Goal: Information Seeking & Learning: Learn about a topic

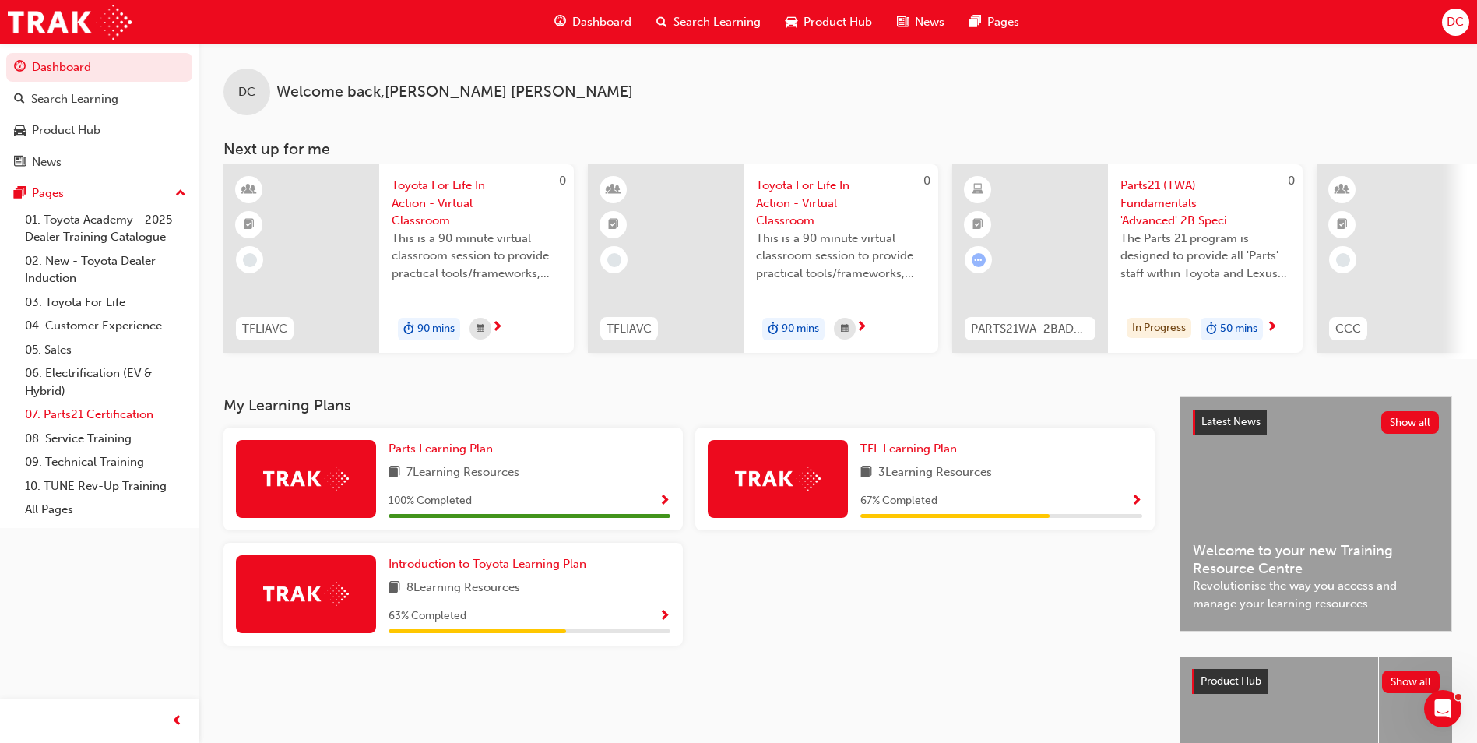
click at [128, 414] on link "07. Parts21 Certification" at bounding box center [106, 414] width 174 height 24
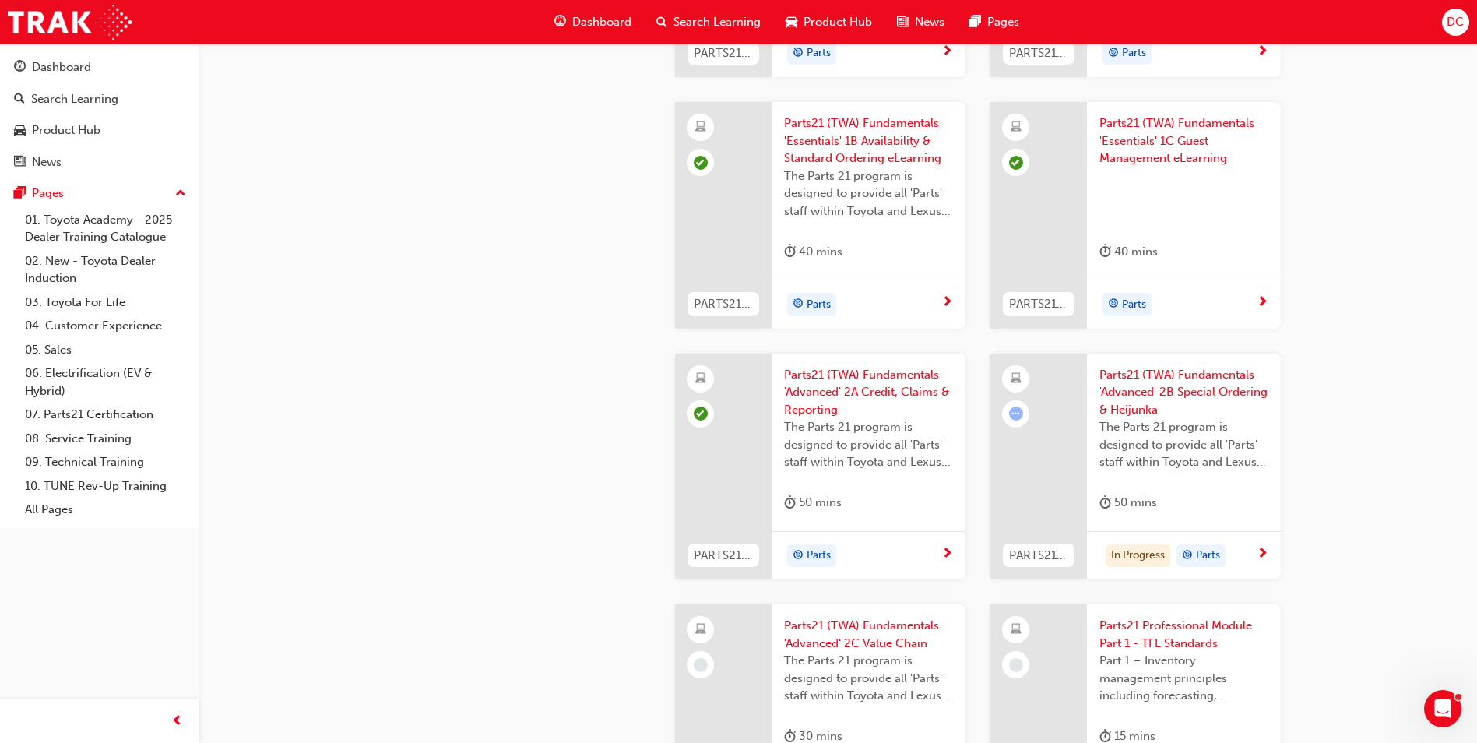
scroll to position [1946, 0]
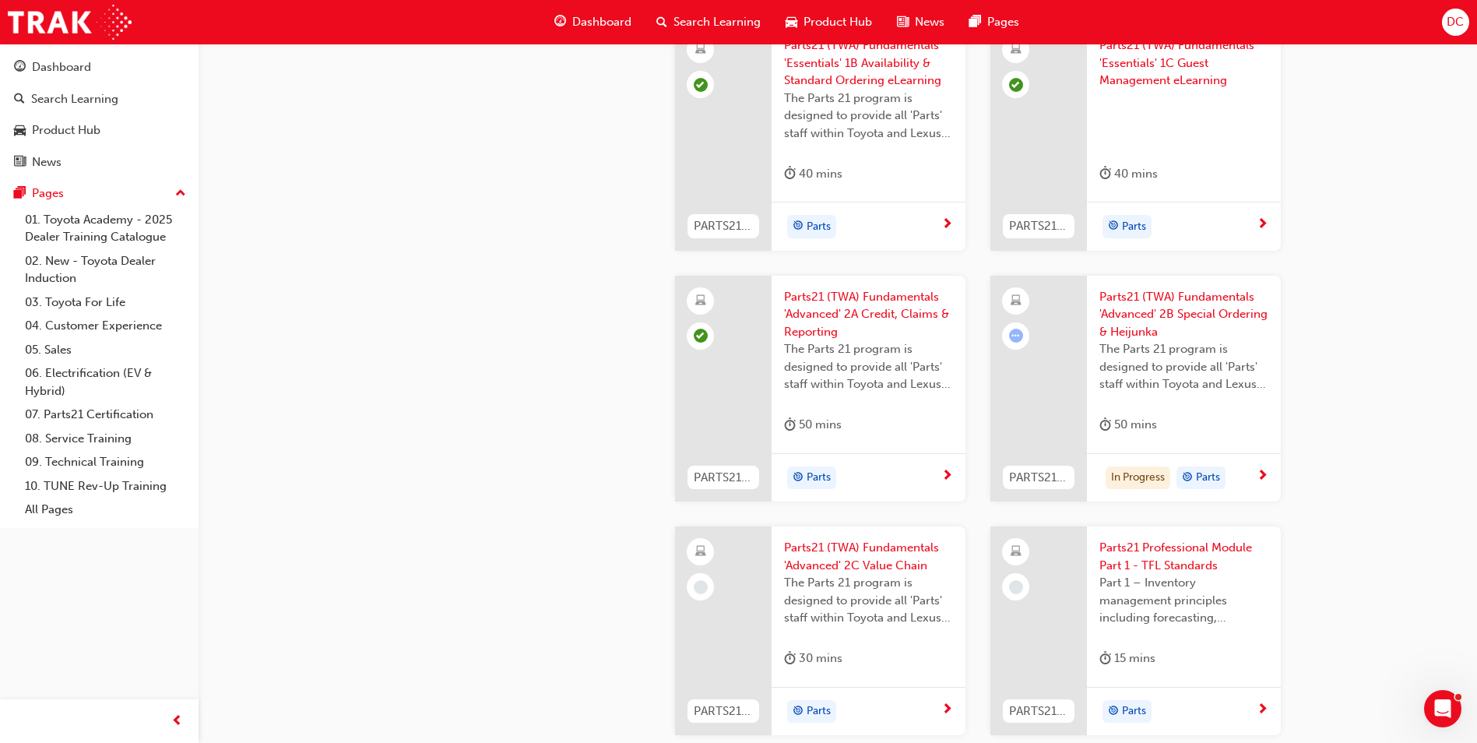
click at [1139, 297] on span "Parts21 (TWA) Fundamentals 'Advanced' 2B Special Ordering & Heijunka" at bounding box center [1183, 314] width 169 height 53
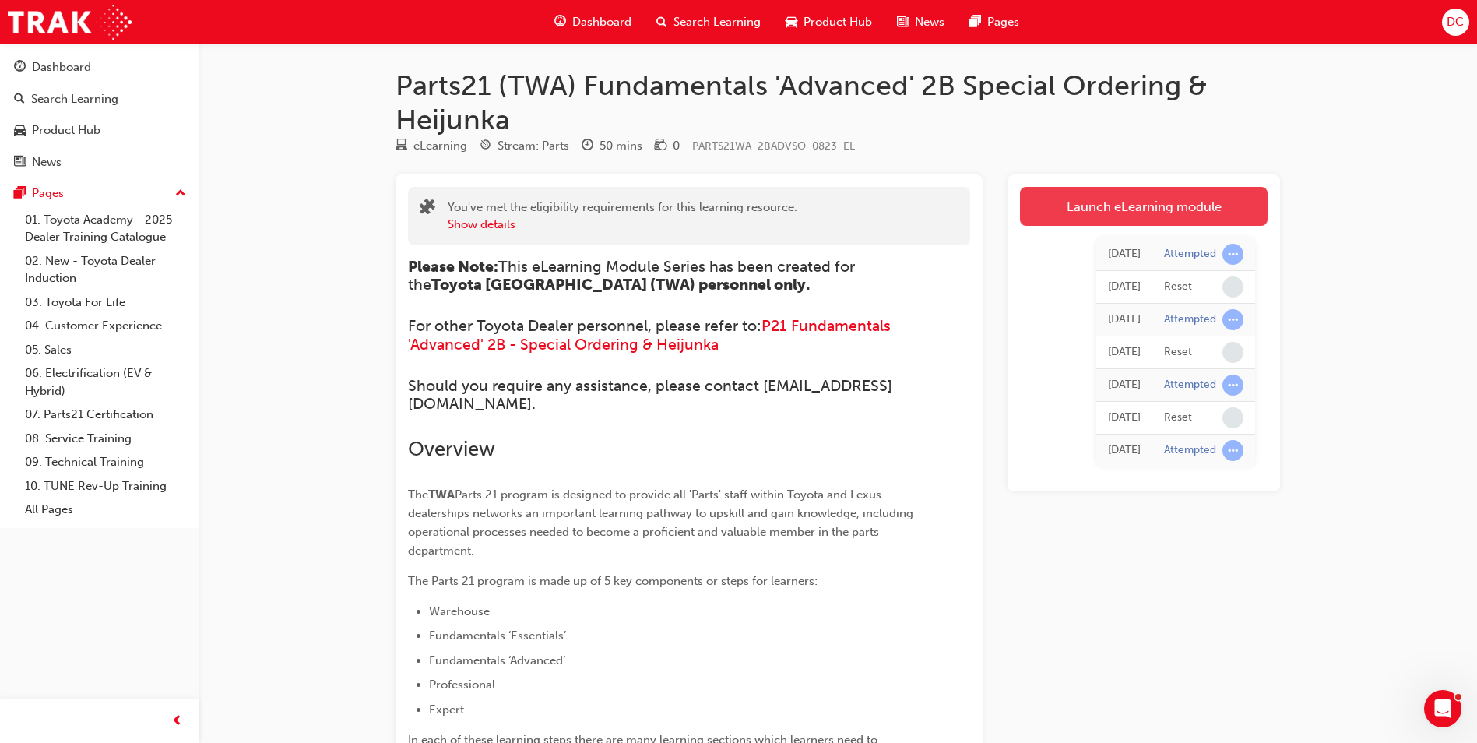
click at [1100, 209] on link "Launch eLearning module" at bounding box center [1144, 206] width 248 height 39
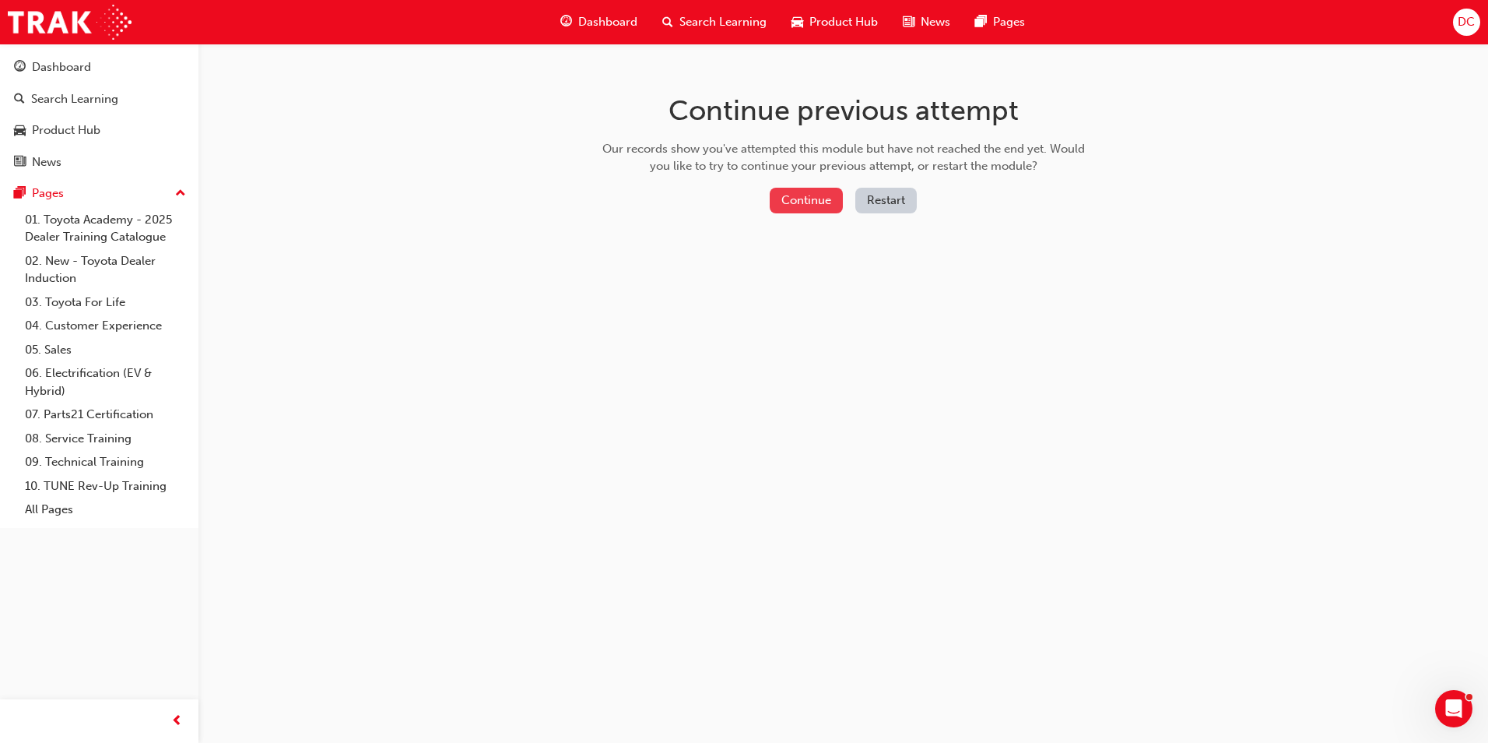
click at [796, 202] on button "Continue" at bounding box center [806, 201] width 73 height 26
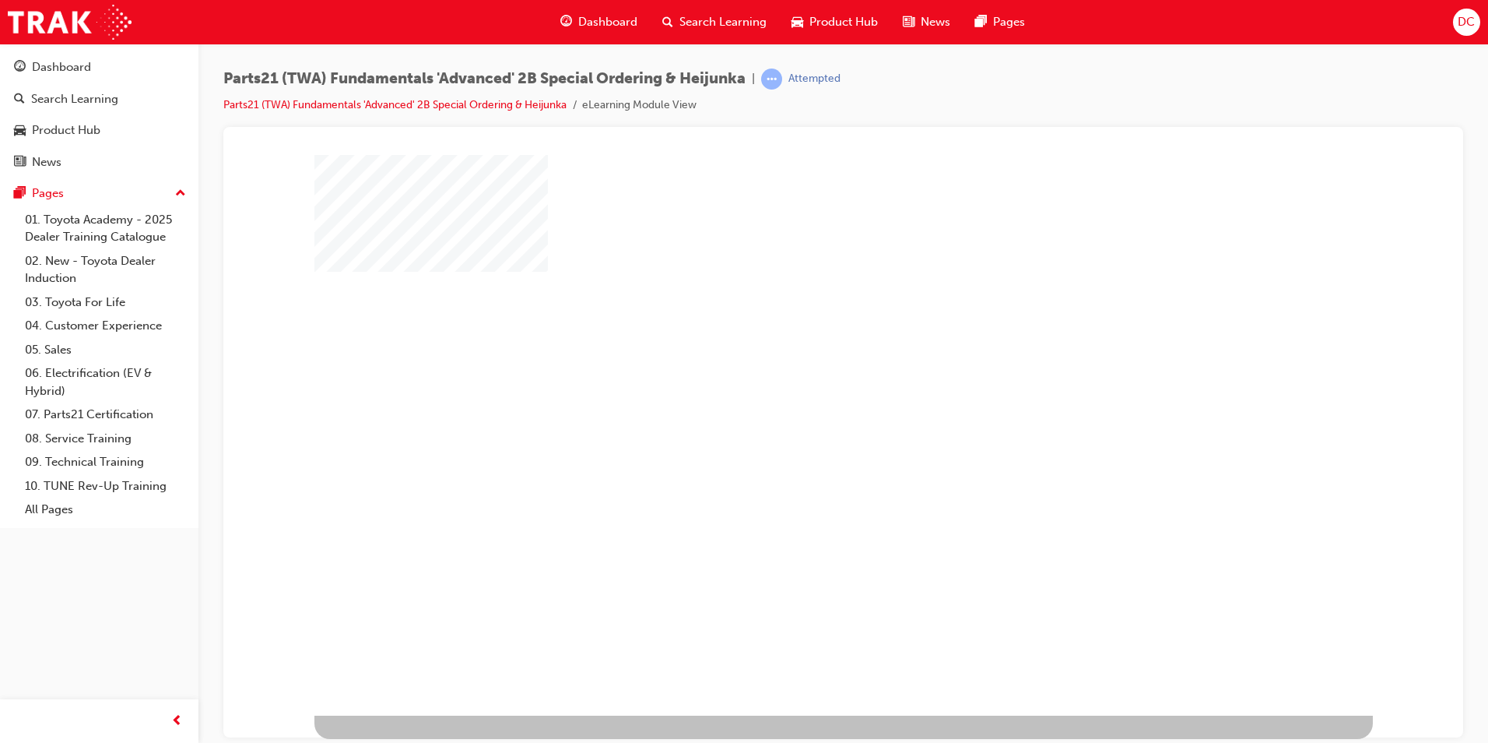
click at [799, 389] on div "play" at bounding box center [799, 389] width 0 height 0
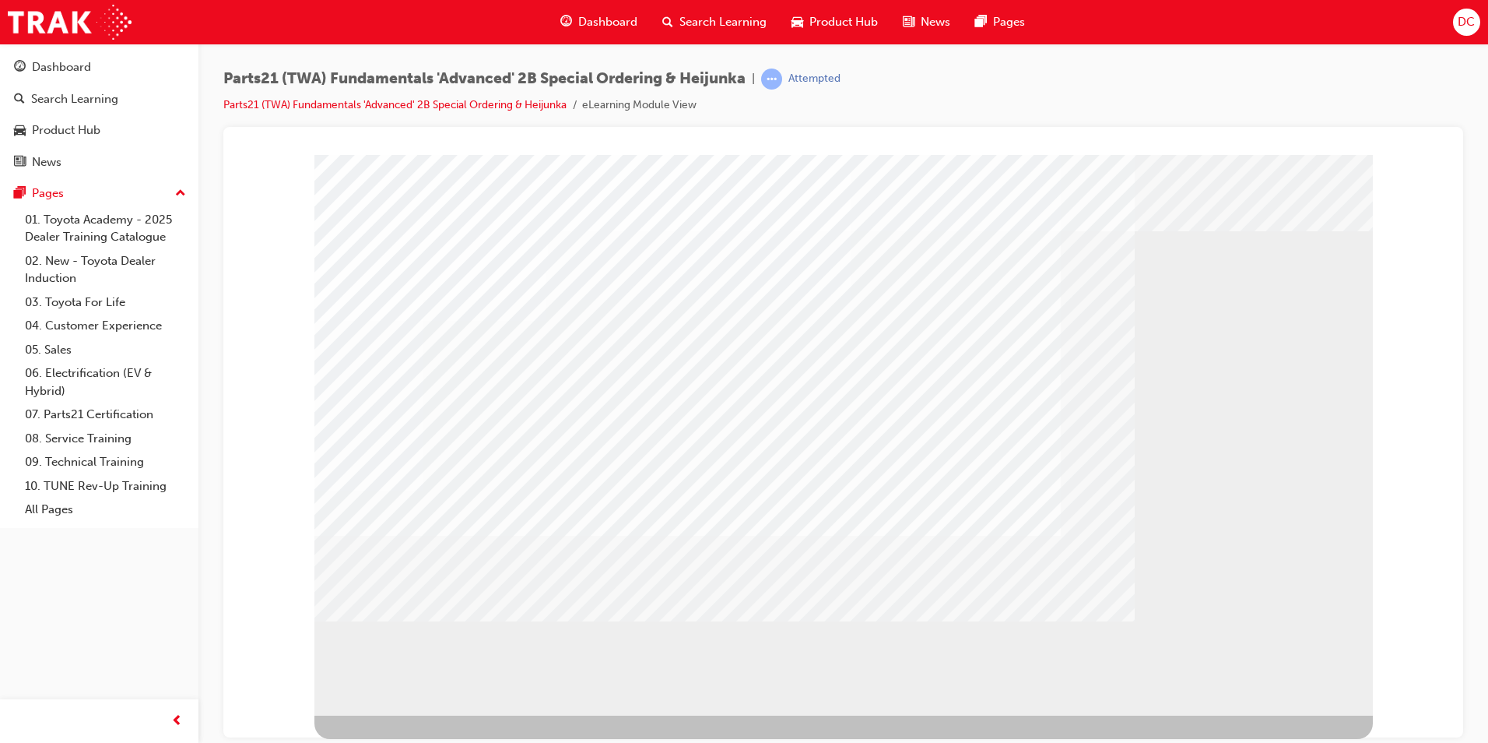
drag, startPoint x: 1260, startPoint y: 448, endPoint x: 1233, endPoint y: 431, distance: 32.2
click at [748, 715] on div "Domestic VOR – Checking Stock Availability for Domestic VOR." at bounding box center [844, 753] width 1059 height 76
drag, startPoint x: 642, startPoint y: 378, endPoint x: 691, endPoint y: 477, distance: 110.4
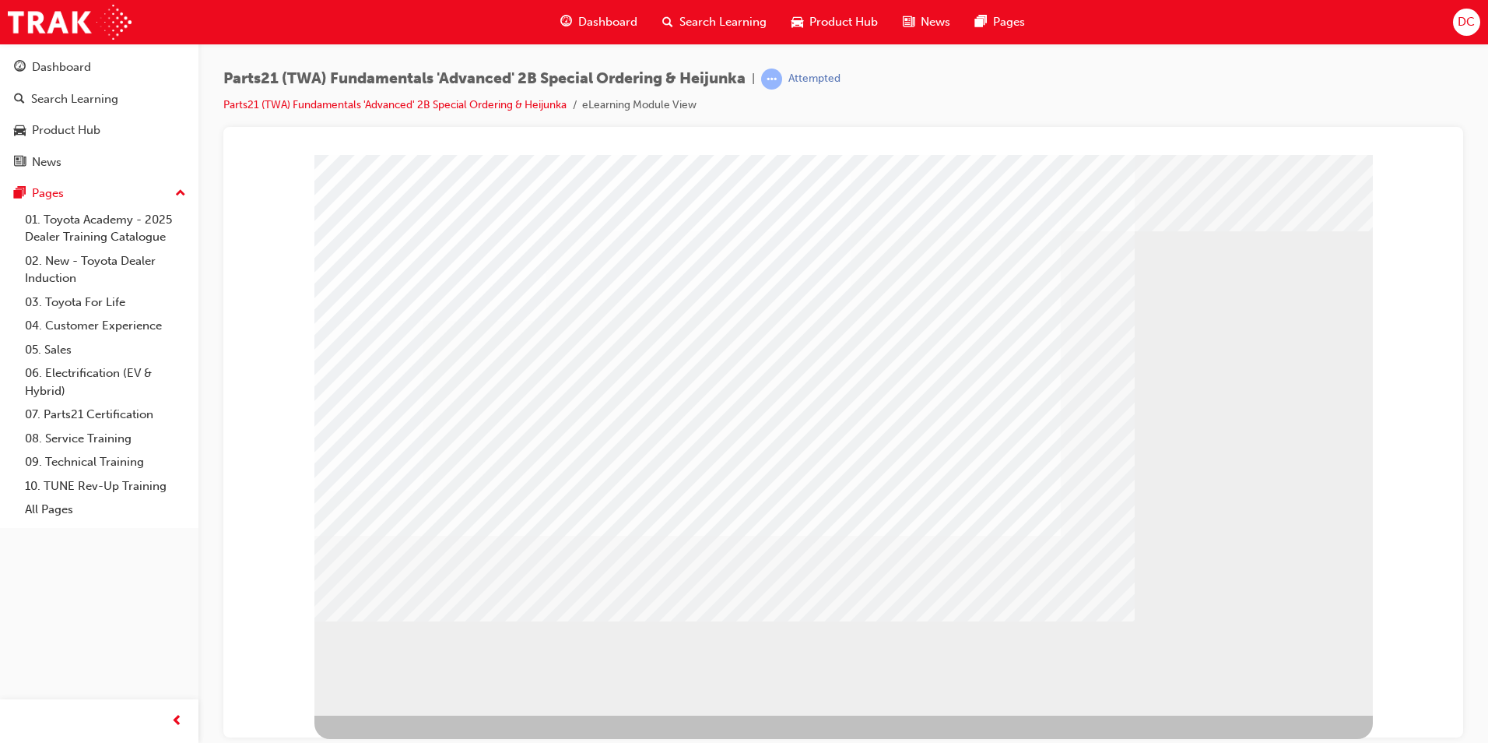
drag, startPoint x: 437, startPoint y: 422, endPoint x: 431, endPoint y: 486, distance: 64.1
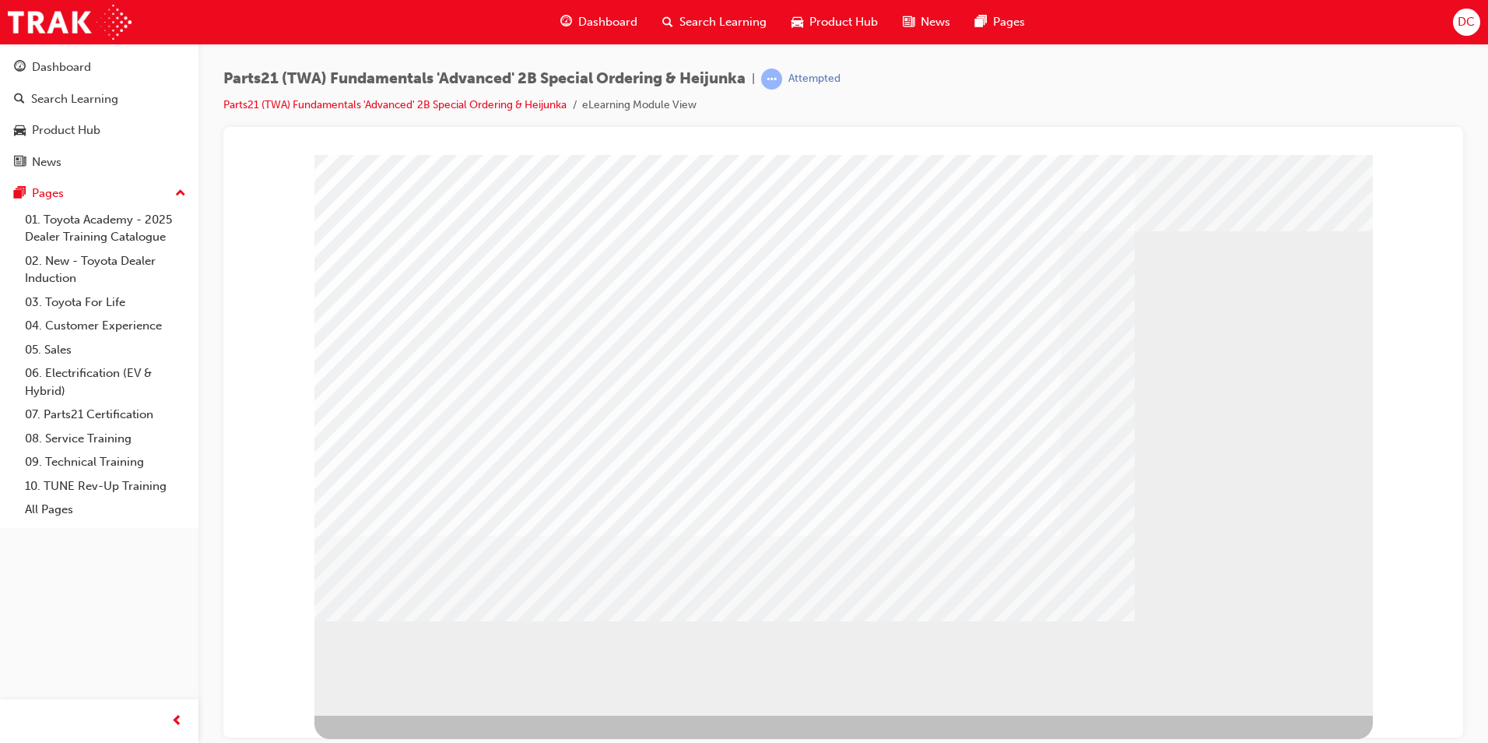
drag, startPoint x: 428, startPoint y: 579, endPoint x: 422, endPoint y: 596, distance: 17.5
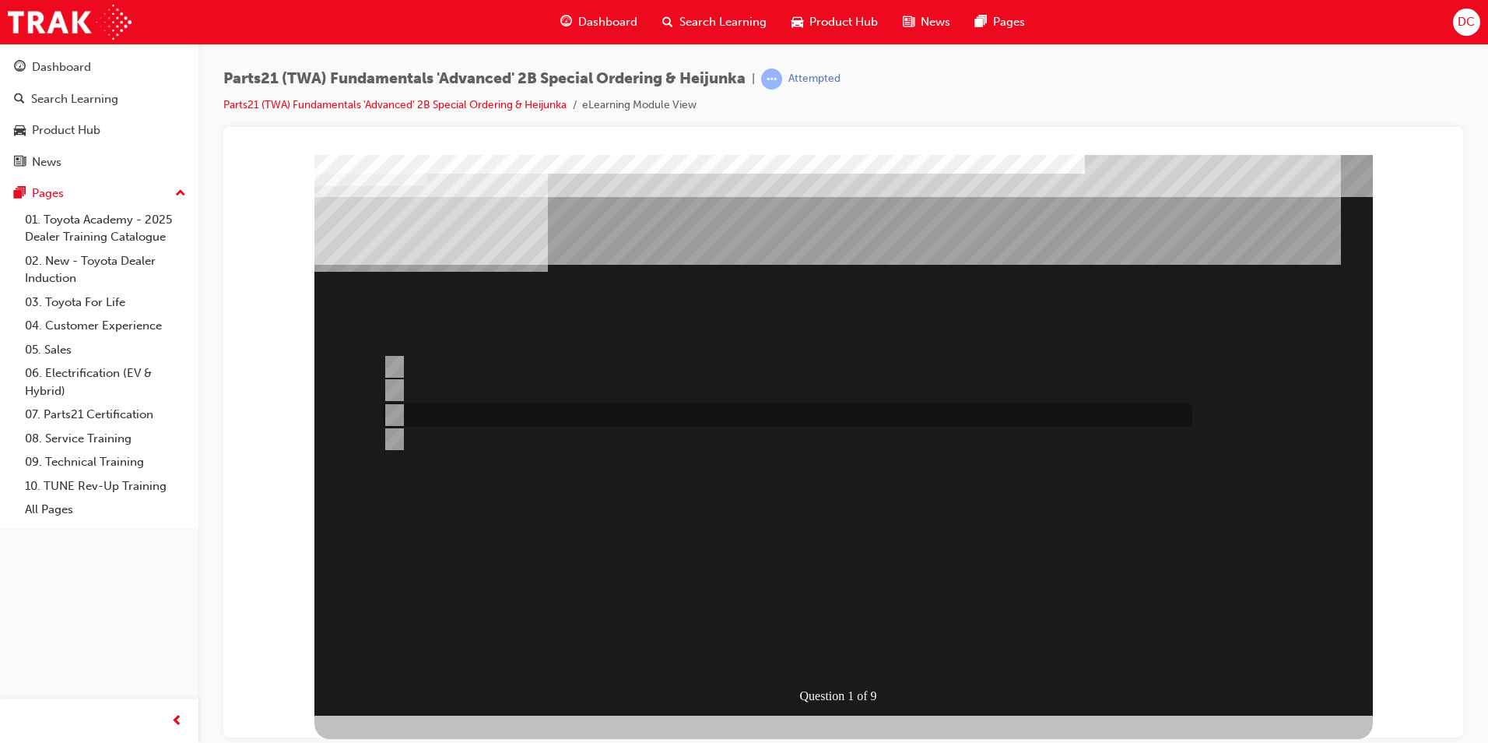
click at [392, 417] on input "Must be for Dealer Workshop repair orders requiring parts urgently" at bounding box center [391, 414] width 17 height 17
radio input "true"
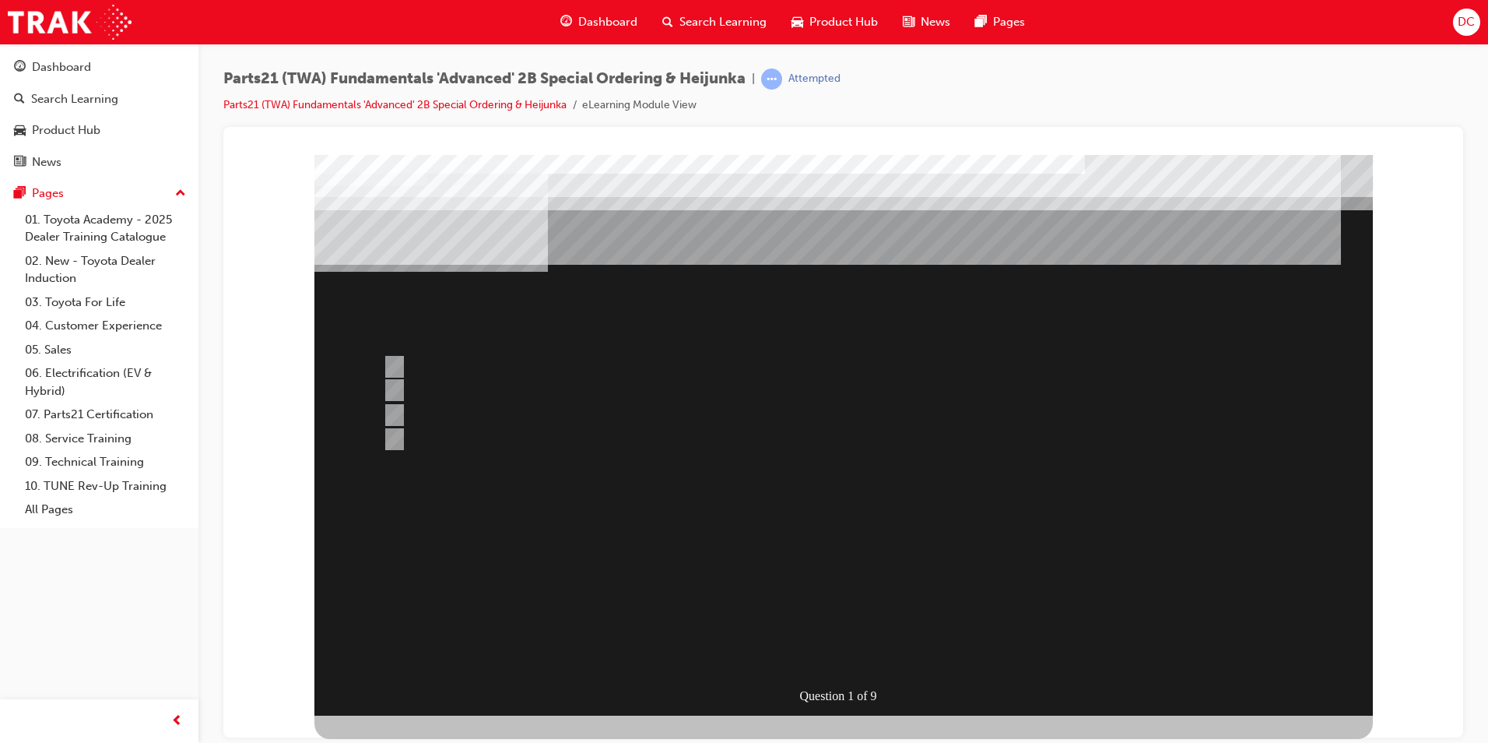
click at [831, 654] on div at bounding box center [844, 434] width 1059 height 561
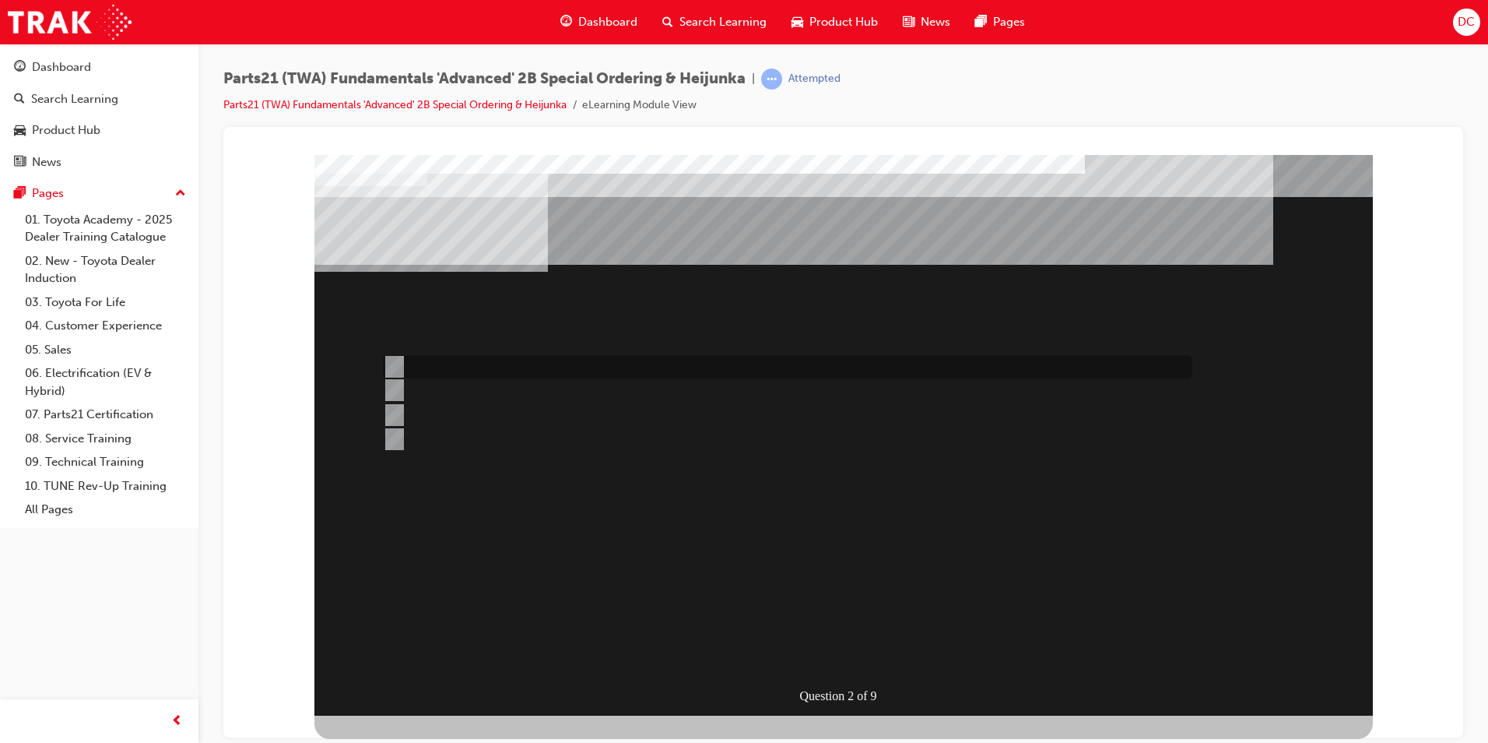
click at [399, 363] on input "Use the Navision STAR system selecting “All Time Buy” request type" at bounding box center [391, 366] width 17 height 17
radio input "true"
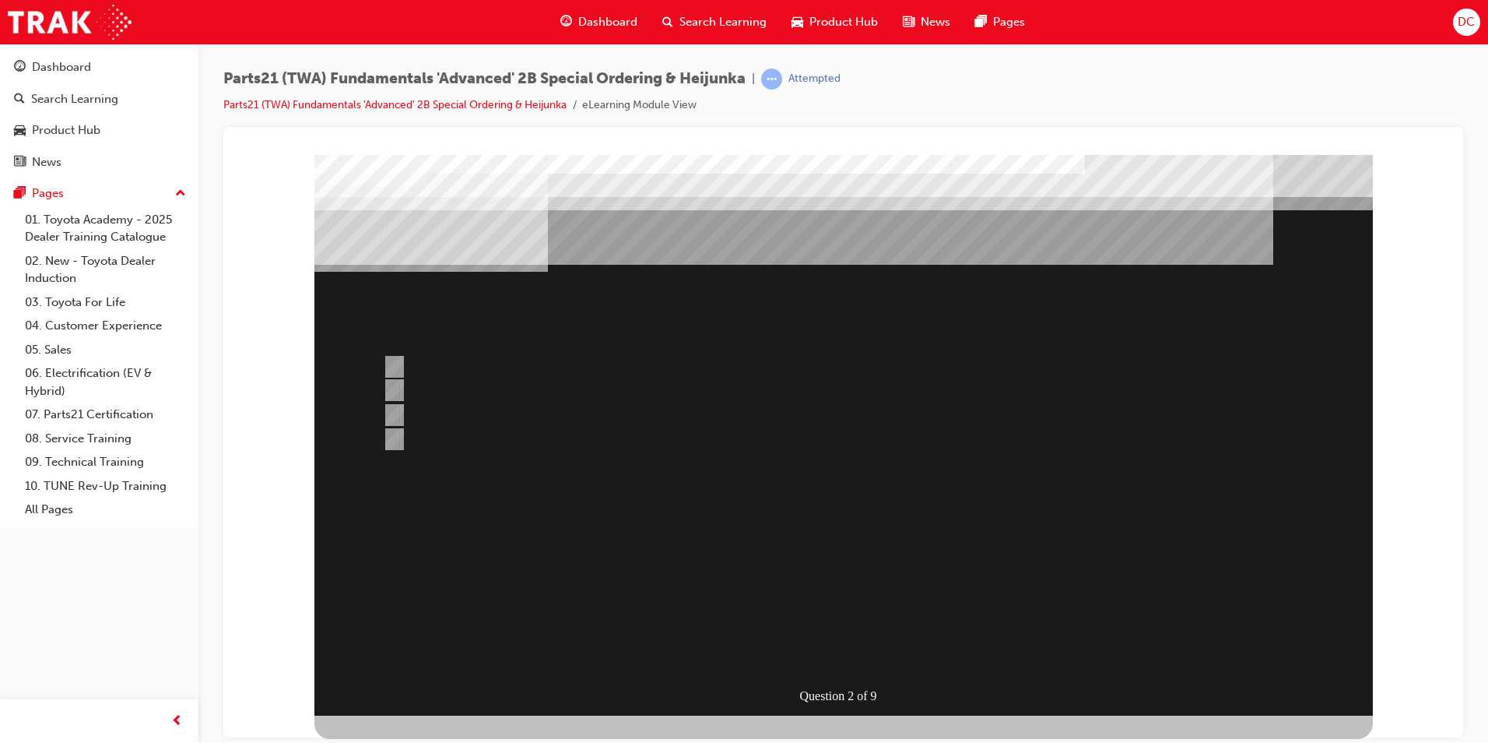
click at [831, 648] on div at bounding box center [844, 434] width 1059 height 561
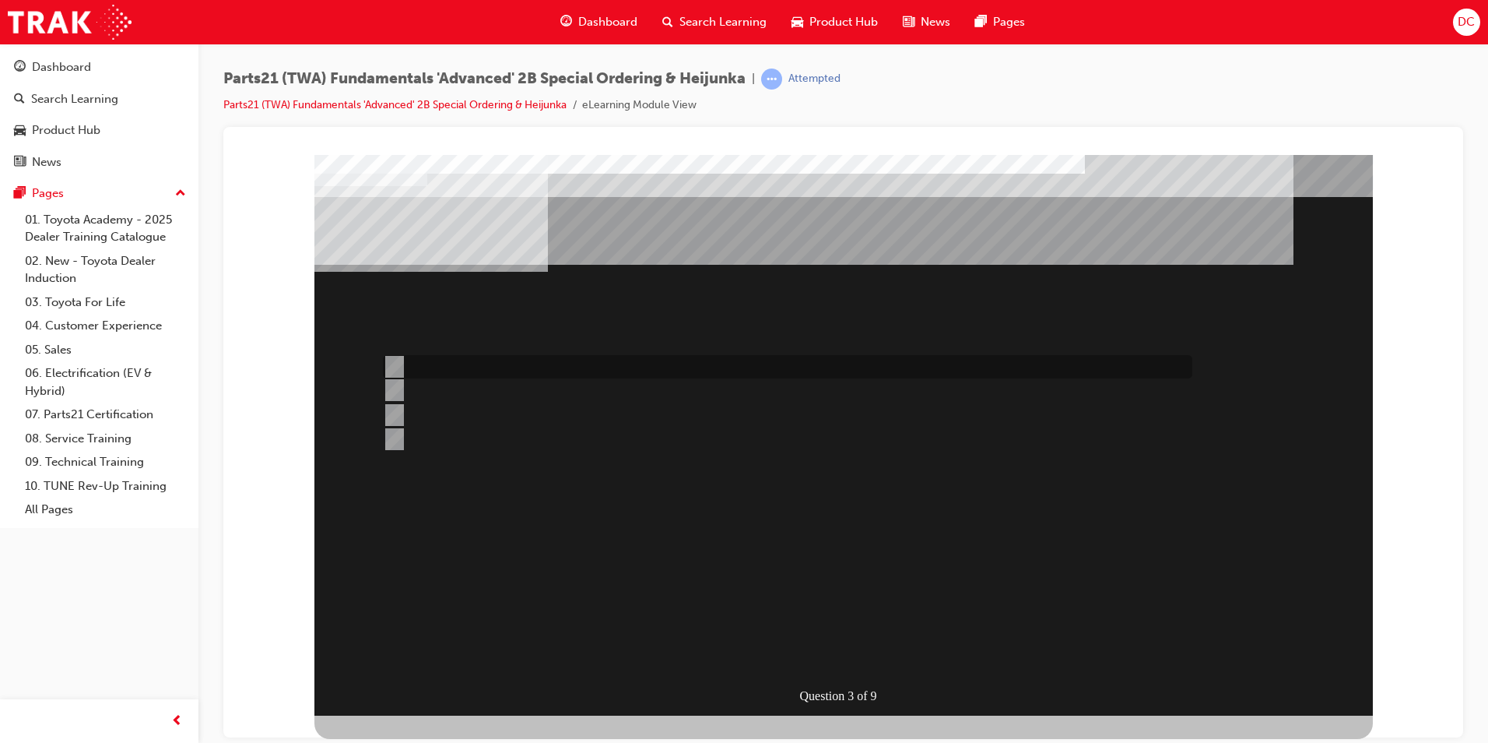
click at [387, 360] on input "Japan" at bounding box center [391, 366] width 17 height 17
radio input "true"
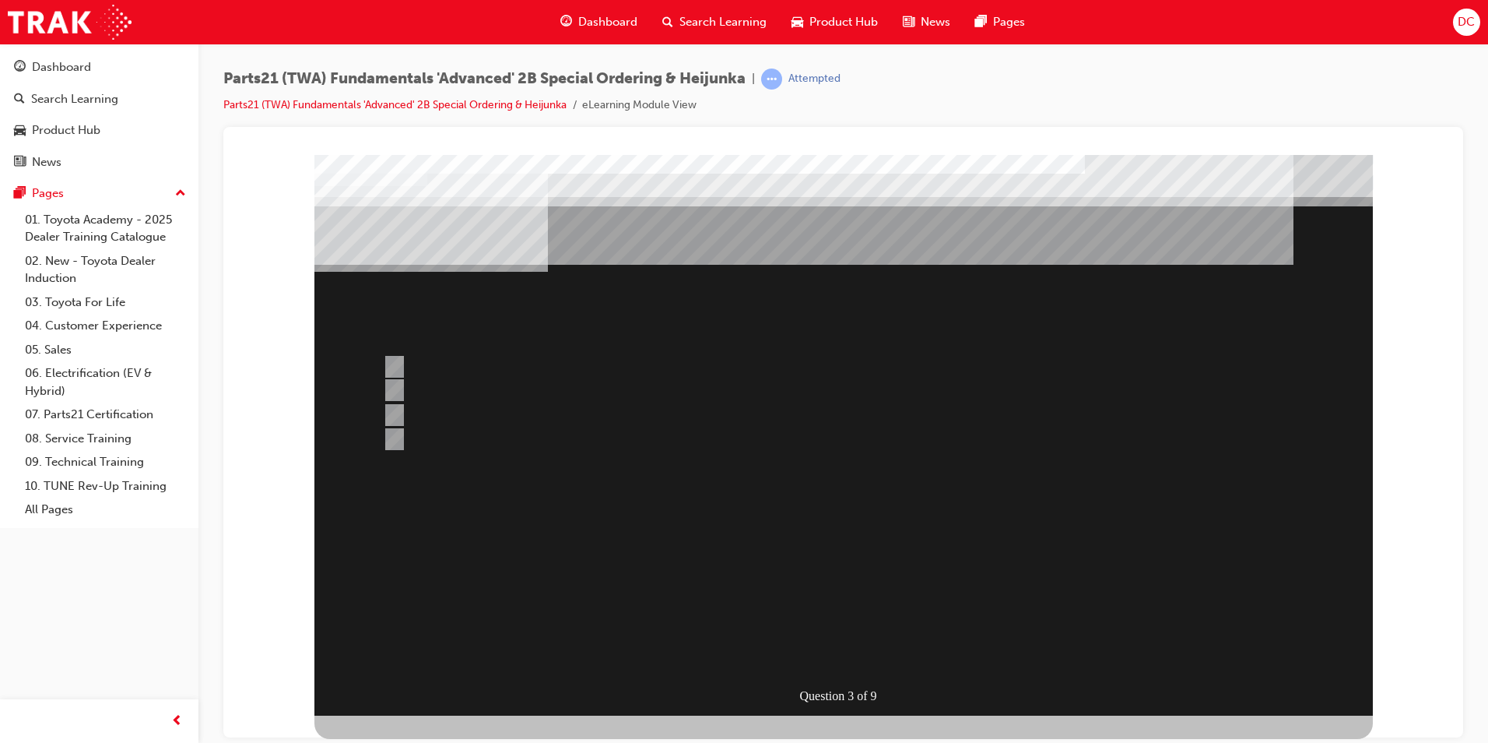
click at [395, 409] on div at bounding box center [844, 434] width 1059 height 561
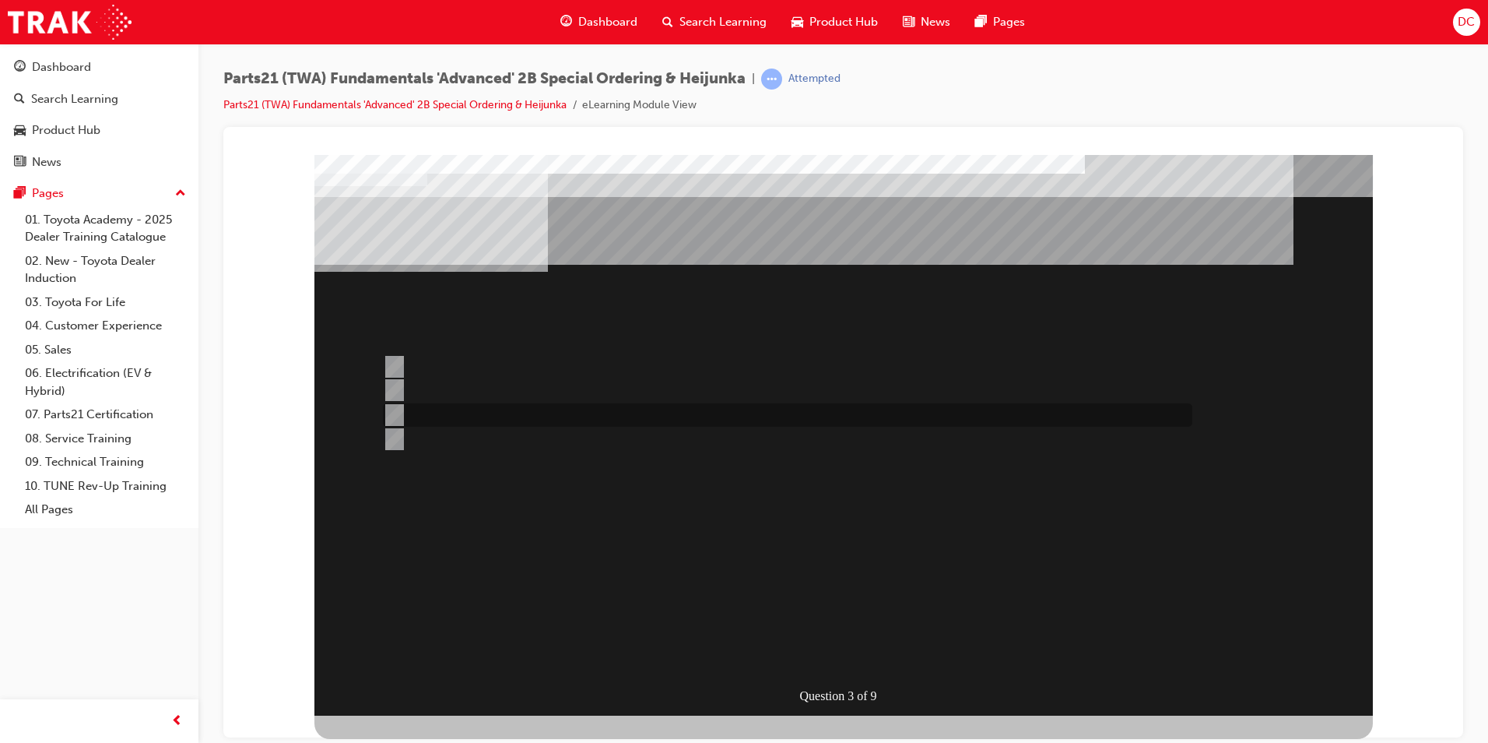
click at [388, 407] on input "Dealer Central Parts Depot" at bounding box center [391, 414] width 17 height 17
radio input "true"
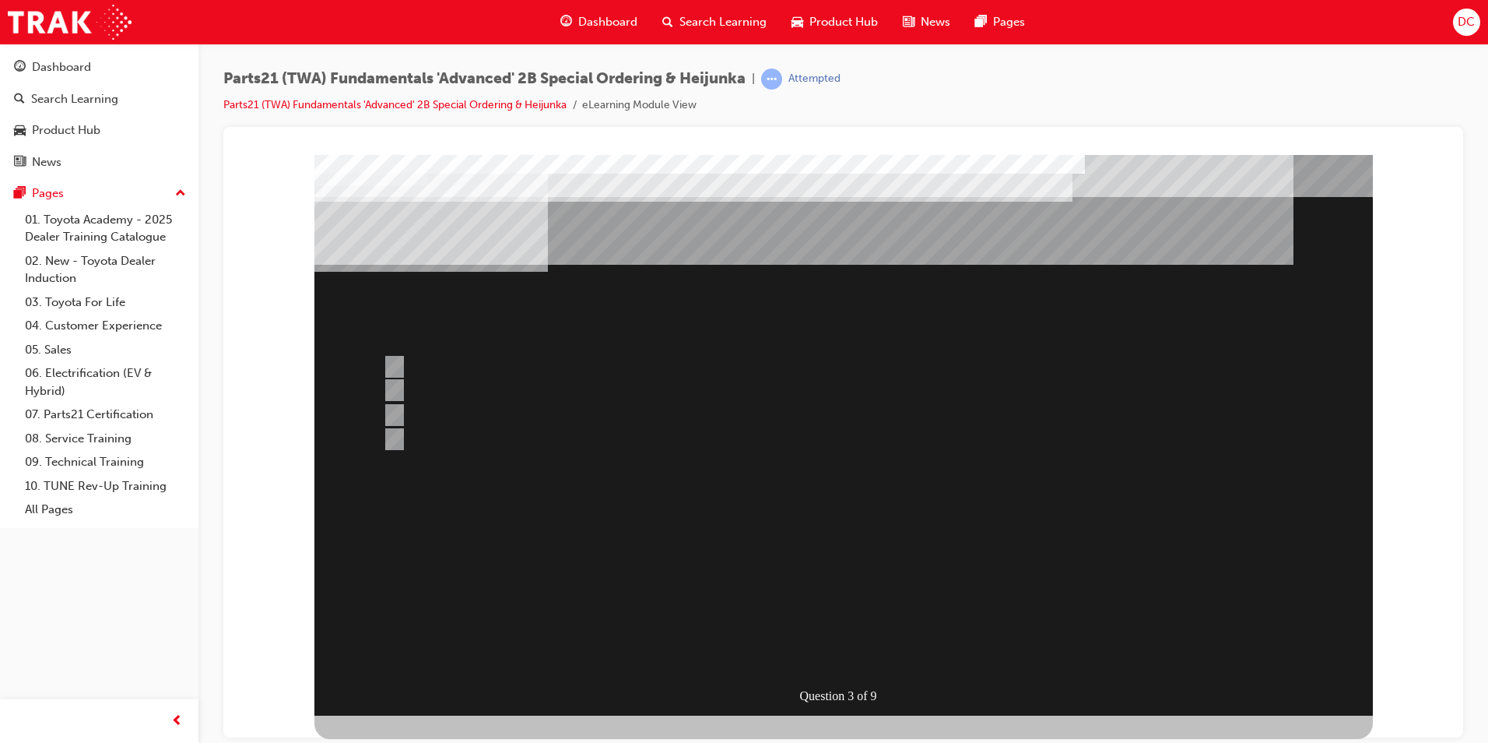
click at [836, 660] on div at bounding box center [844, 434] width 1059 height 561
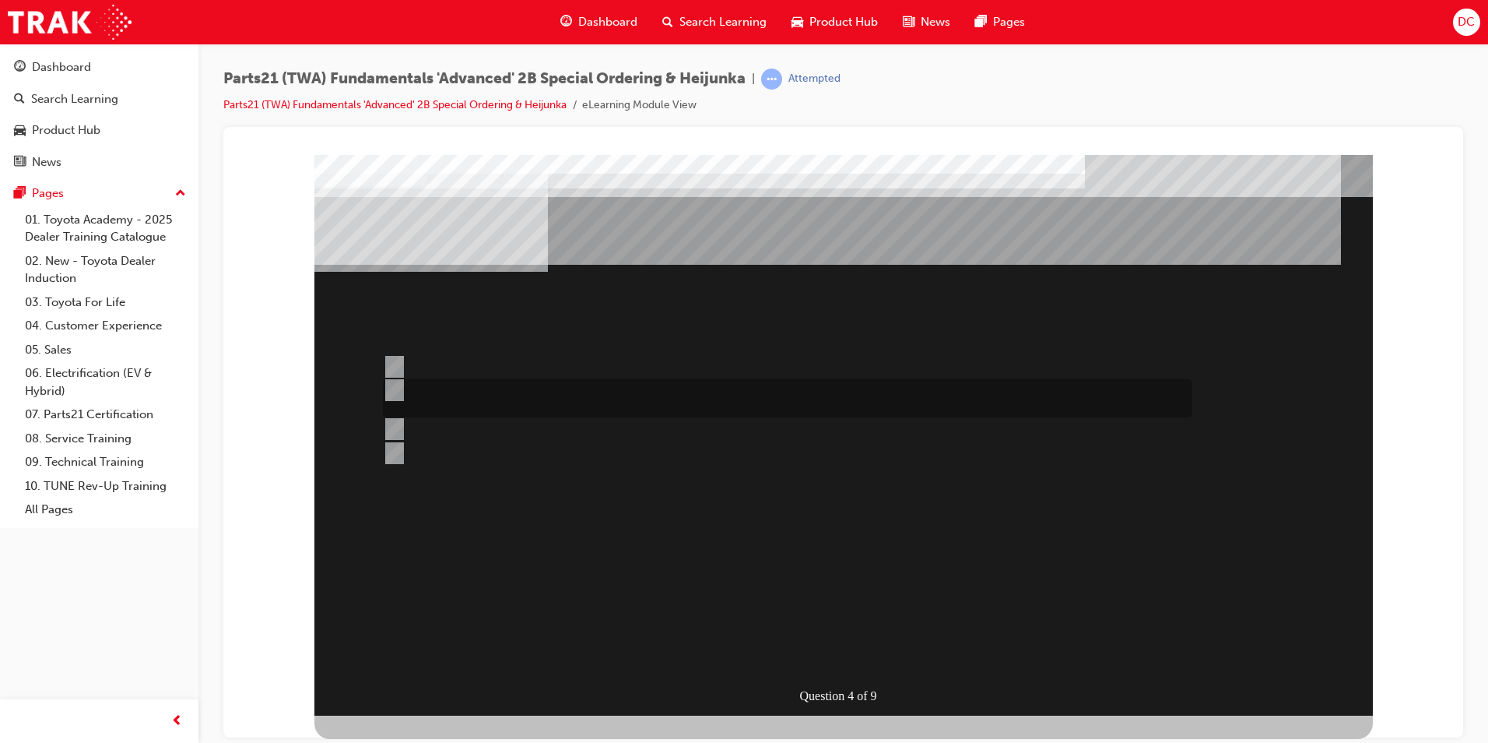
click at [395, 386] on input "Ability to procure urgently required parts from non-facing and central parts de…" at bounding box center [391, 389] width 17 height 17
radio input "true"
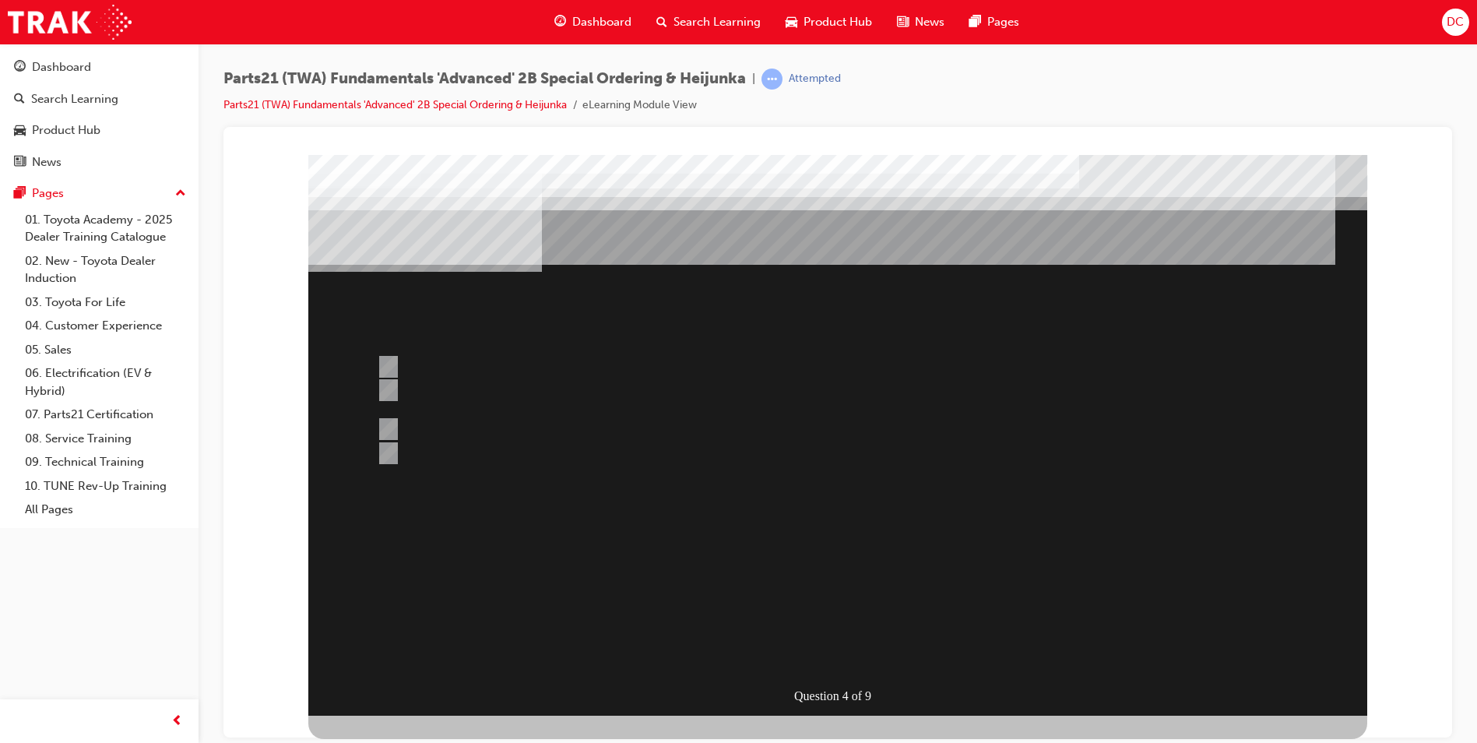
click at [824, 649] on div at bounding box center [837, 434] width 1059 height 561
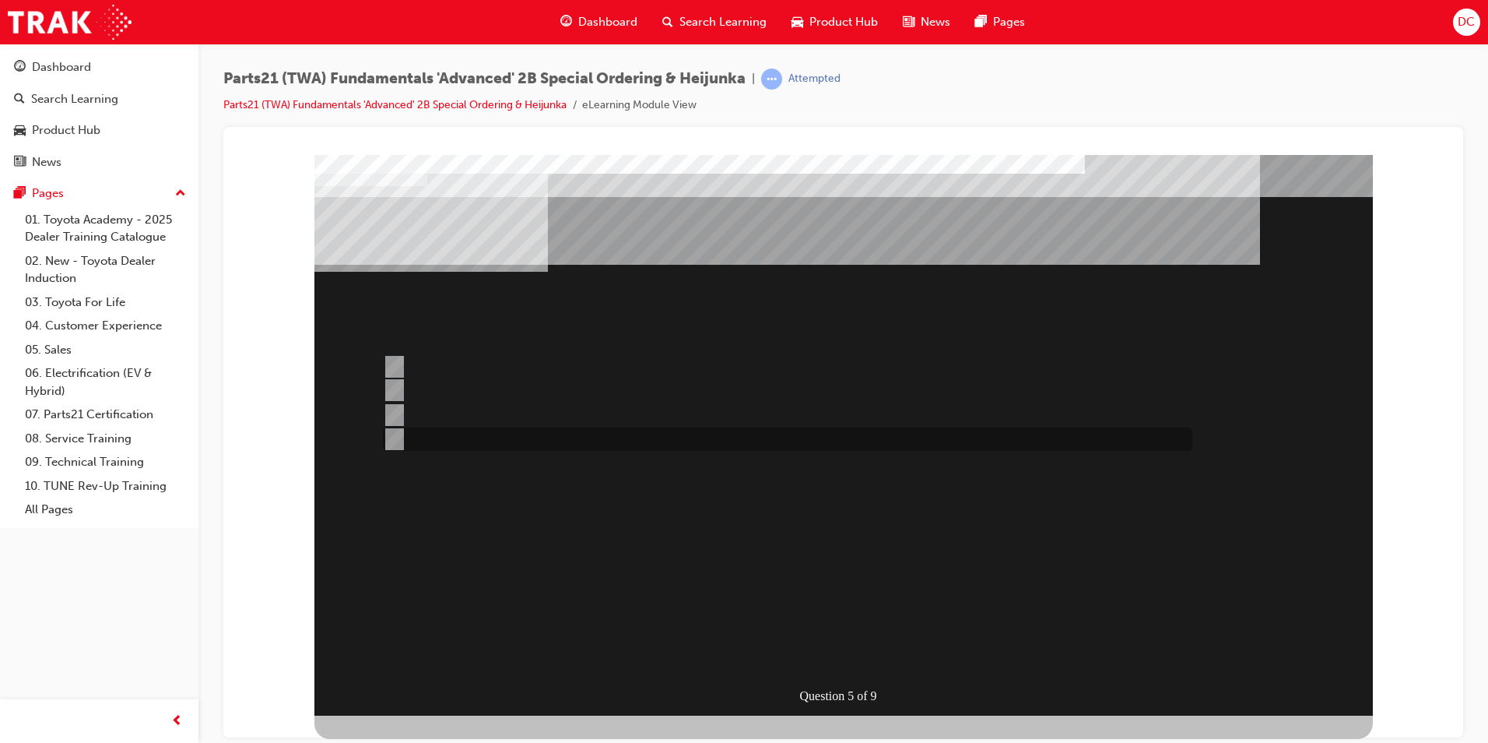
click at [391, 439] on input "Directly from the Navision System or from the “VOR Air Freight Charge Estimate”…" at bounding box center [391, 439] width 17 height 17
radio input "true"
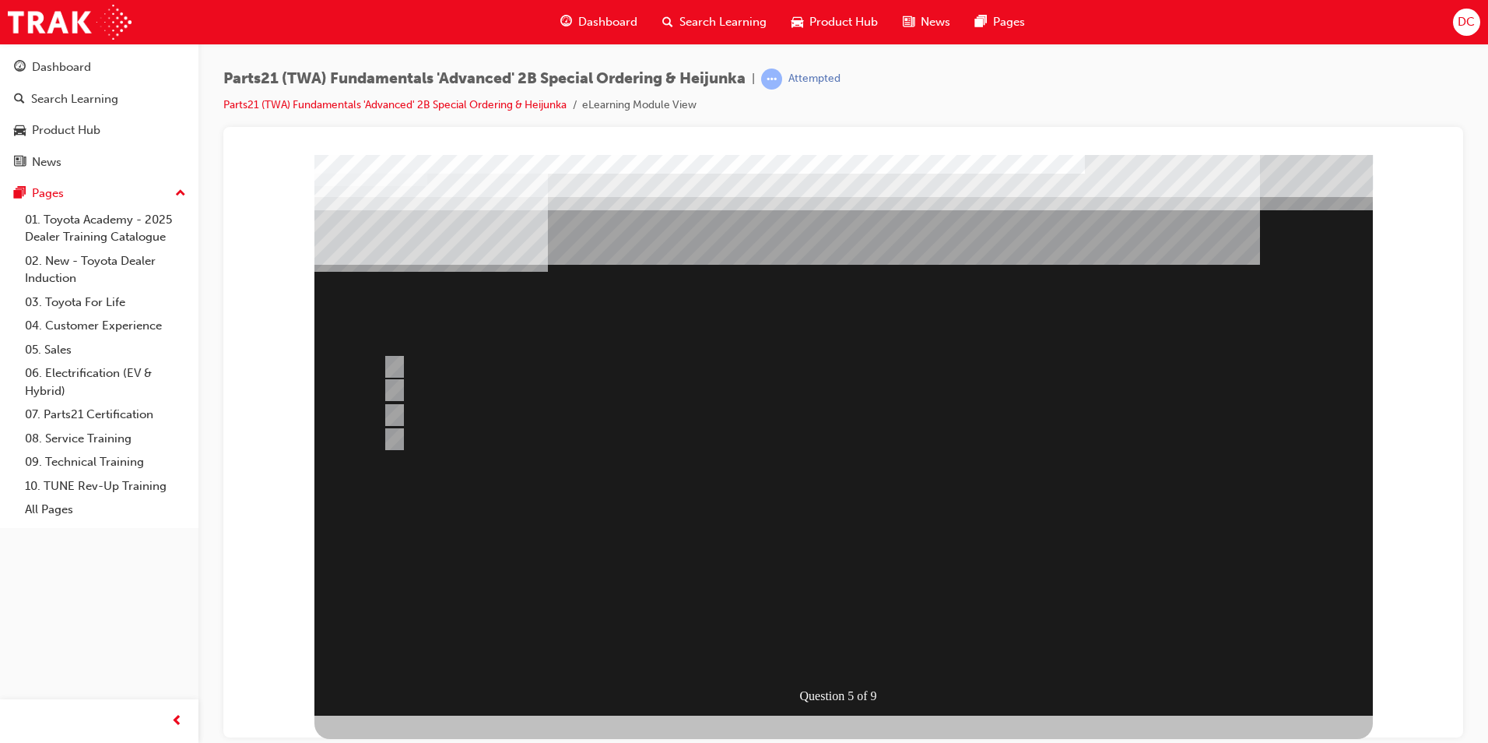
click at [813, 652] on div at bounding box center [844, 434] width 1059 height 561
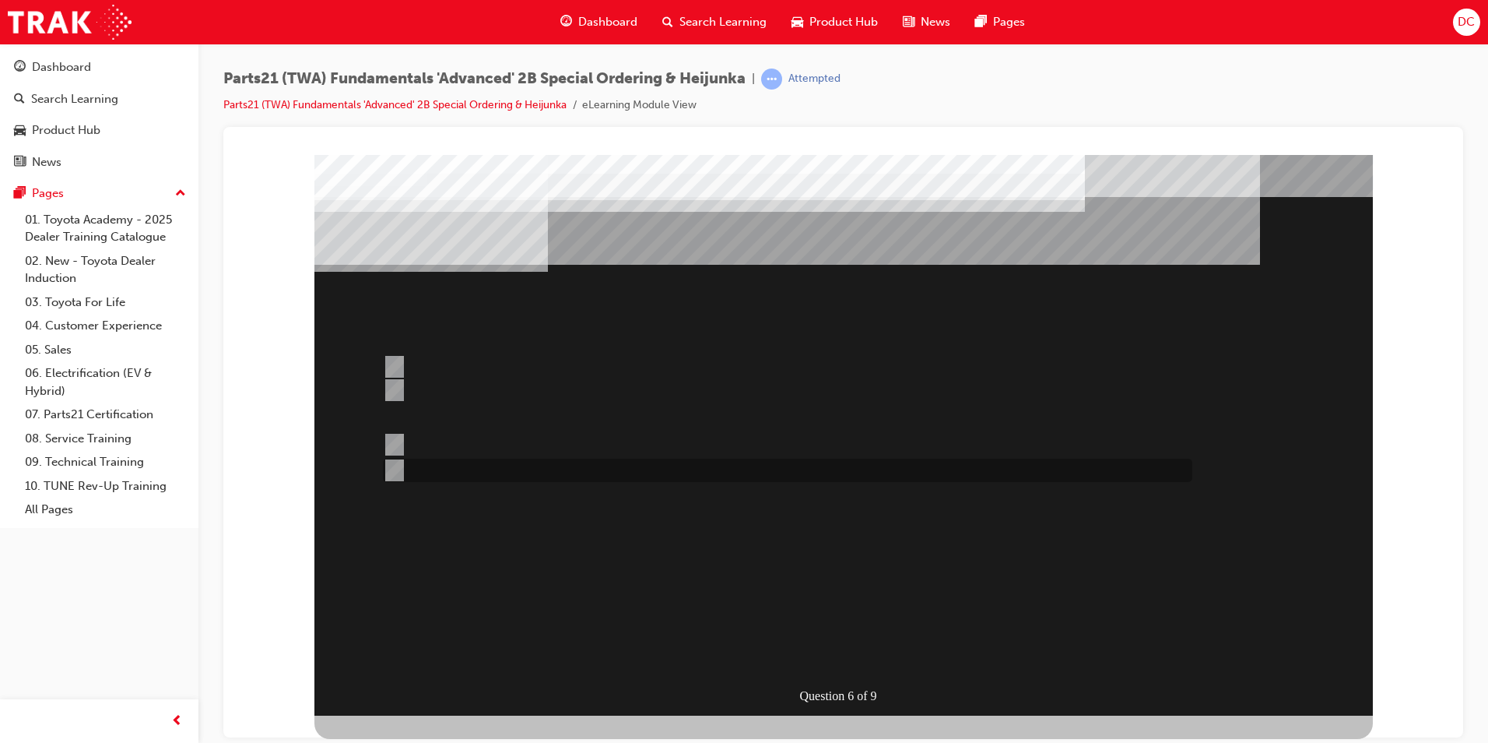
click at [391, 470] on input "All of the above" at bounding box center [391, 470] width 17 height 17
radio input "true"
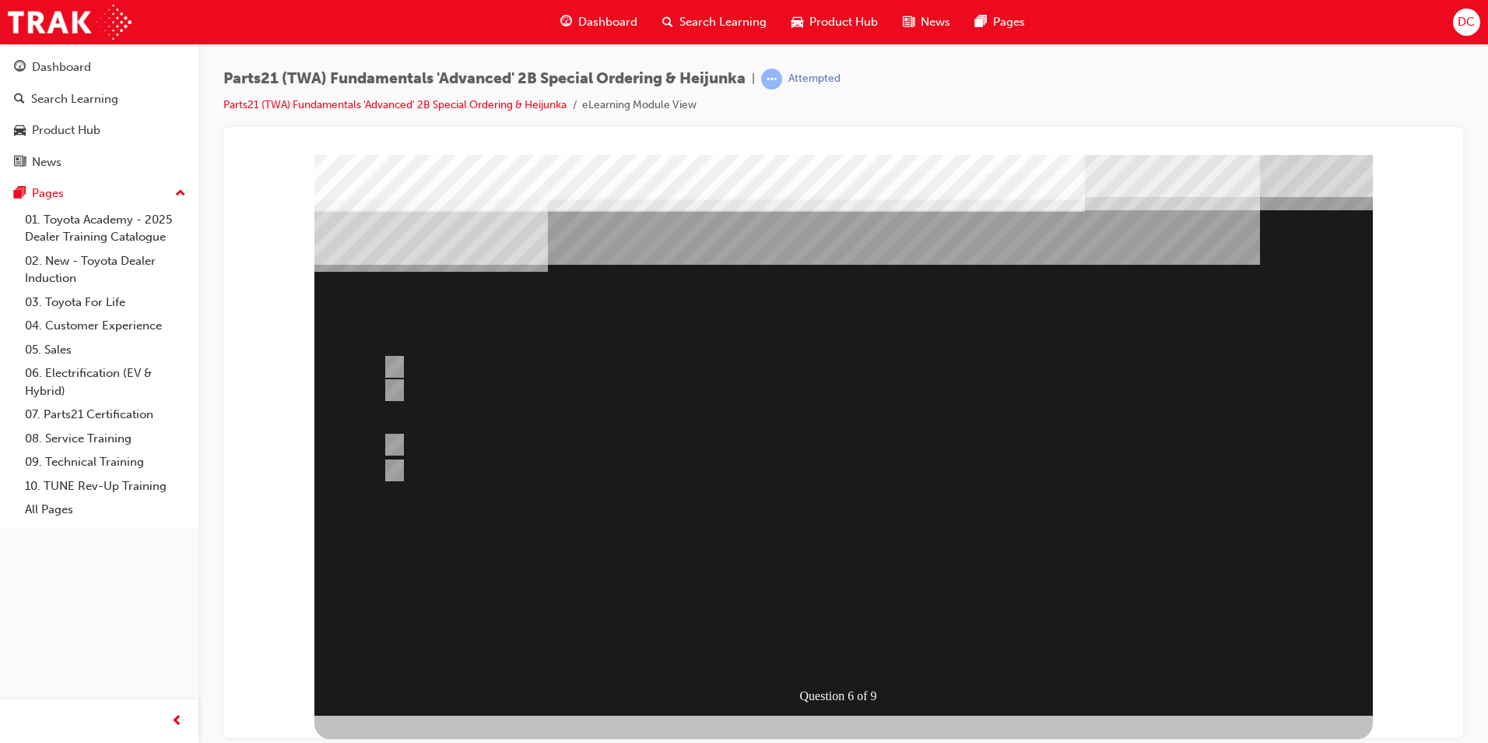
click at [828, 654] on div at bounding box center [844, 434] width 1059 height 561
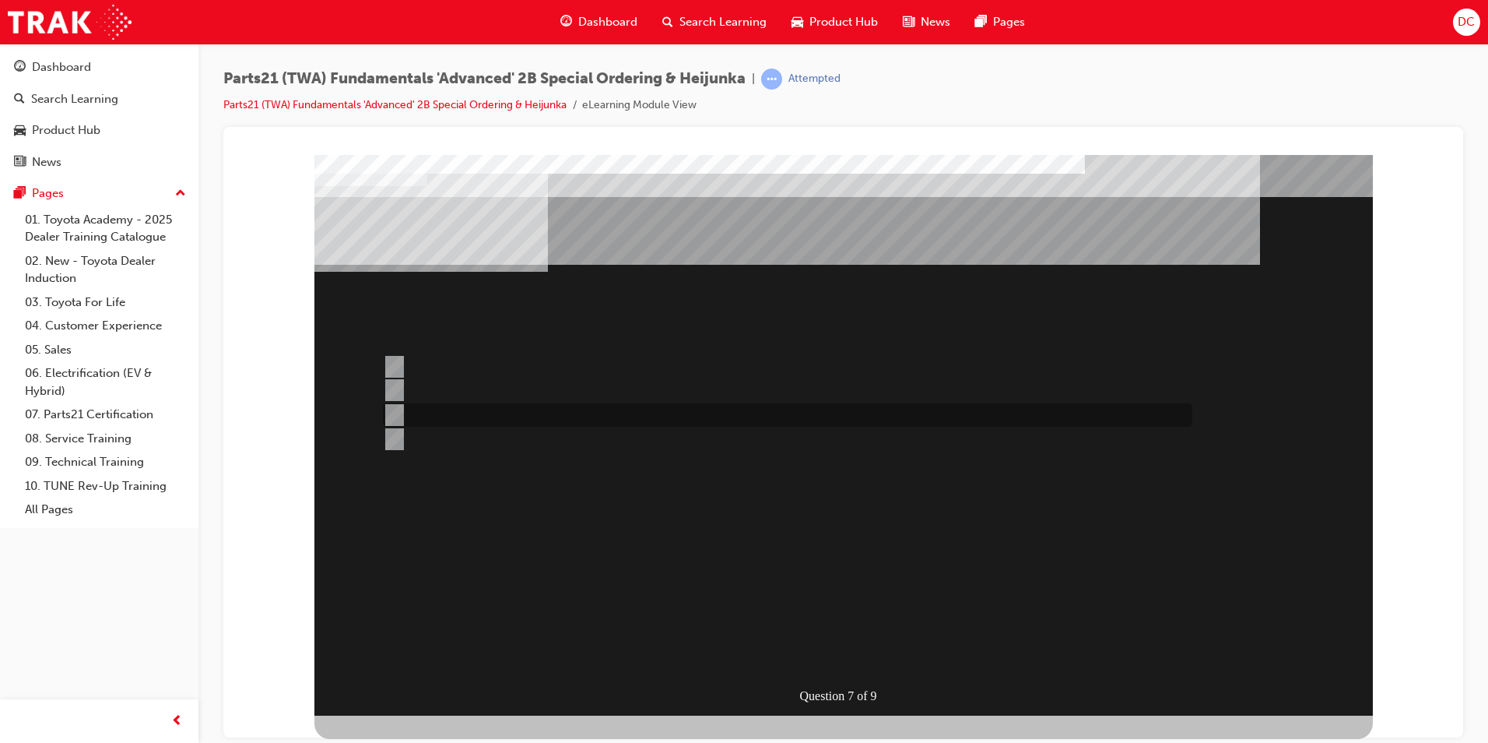
click at [392, 411] on input "If the part number has a flag, advise the service department to submit a TSS or…" at bounding box center [391, 414] width 17 height 17
radio input "true"
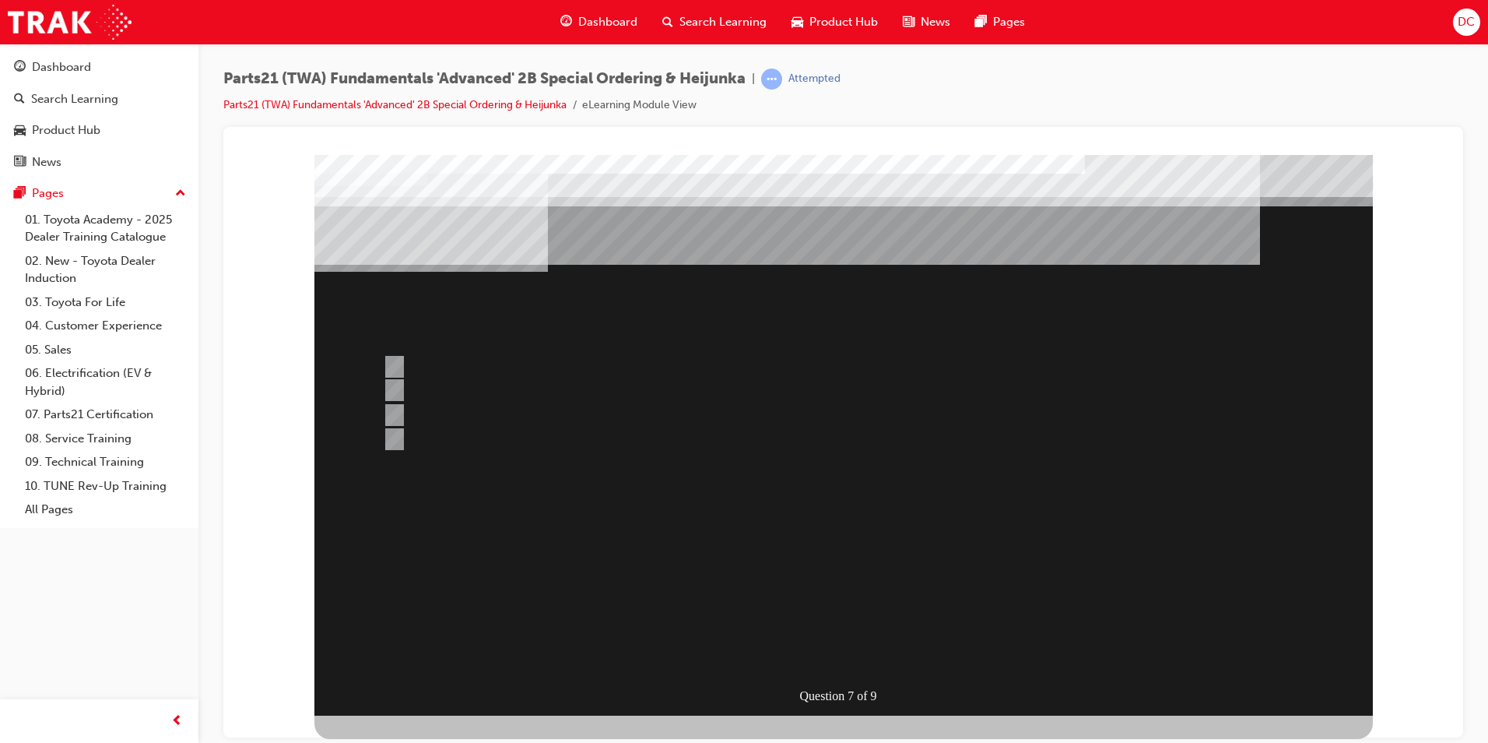
click at [397, 366] on div at bounding box center [844, 434] width 1059 height 561
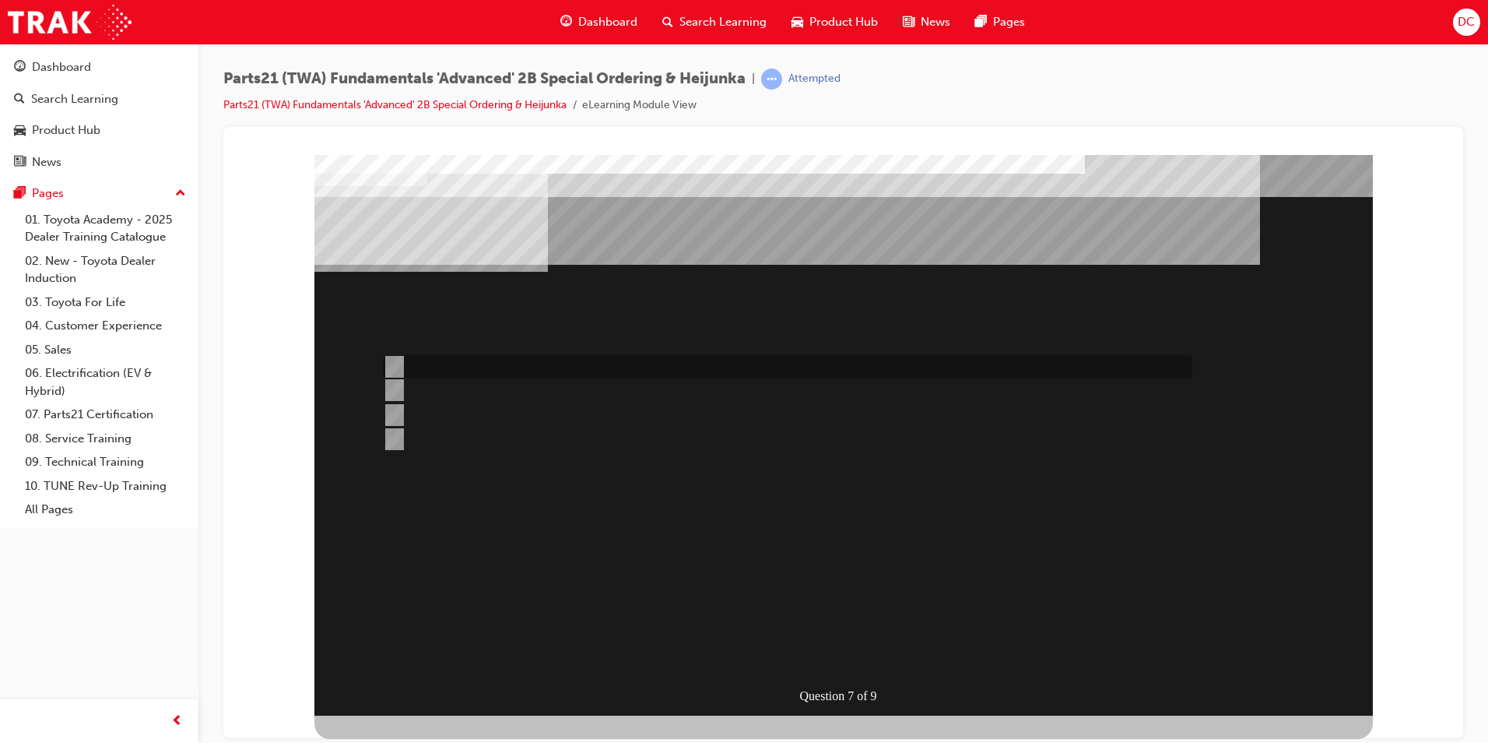
click at [397, 365] on input "Refer to the comments against the item in Navision or review information provid…" at bounding box center [391, 366] width 17 height 17
radio input "true"
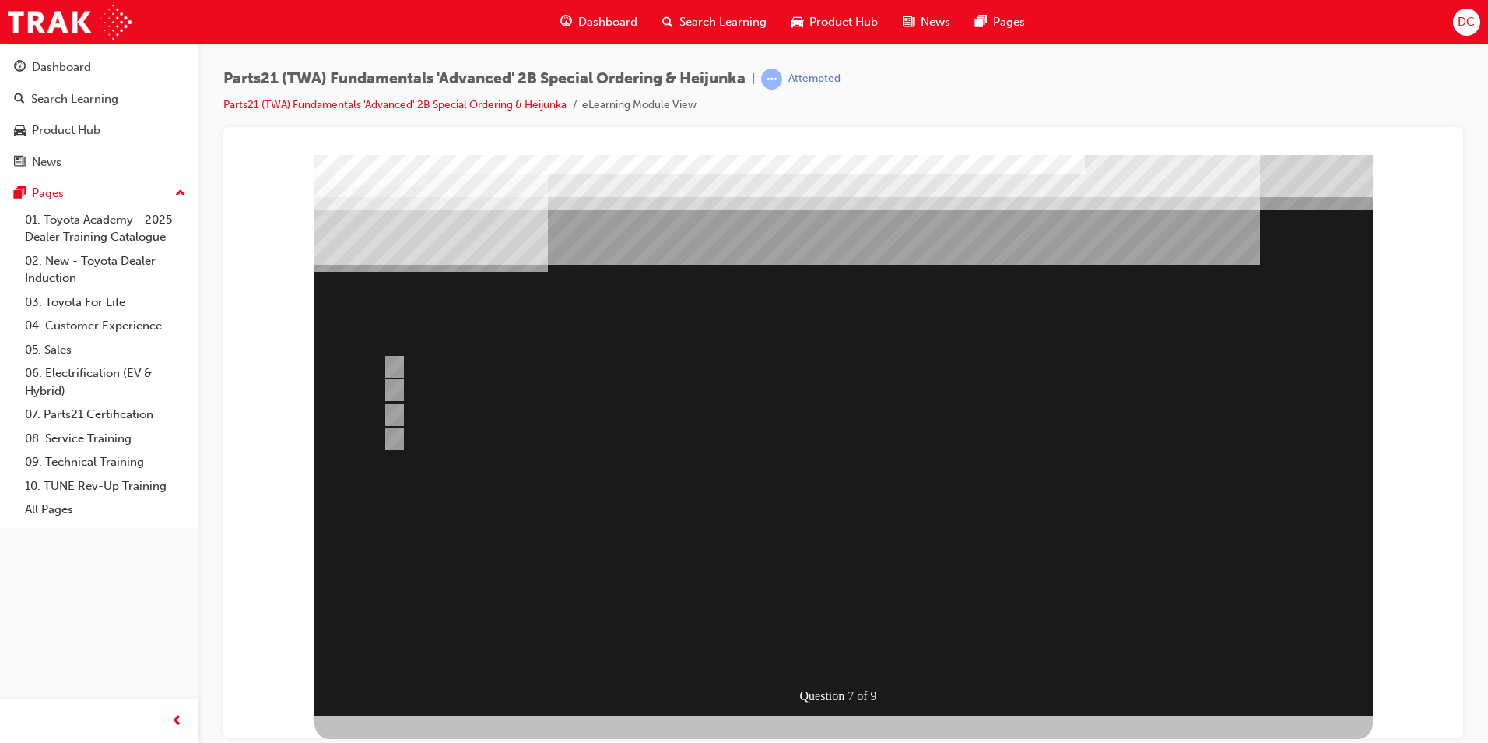
click at [838, 652] on div at bounding box center [844, 434] width 1059 height 561
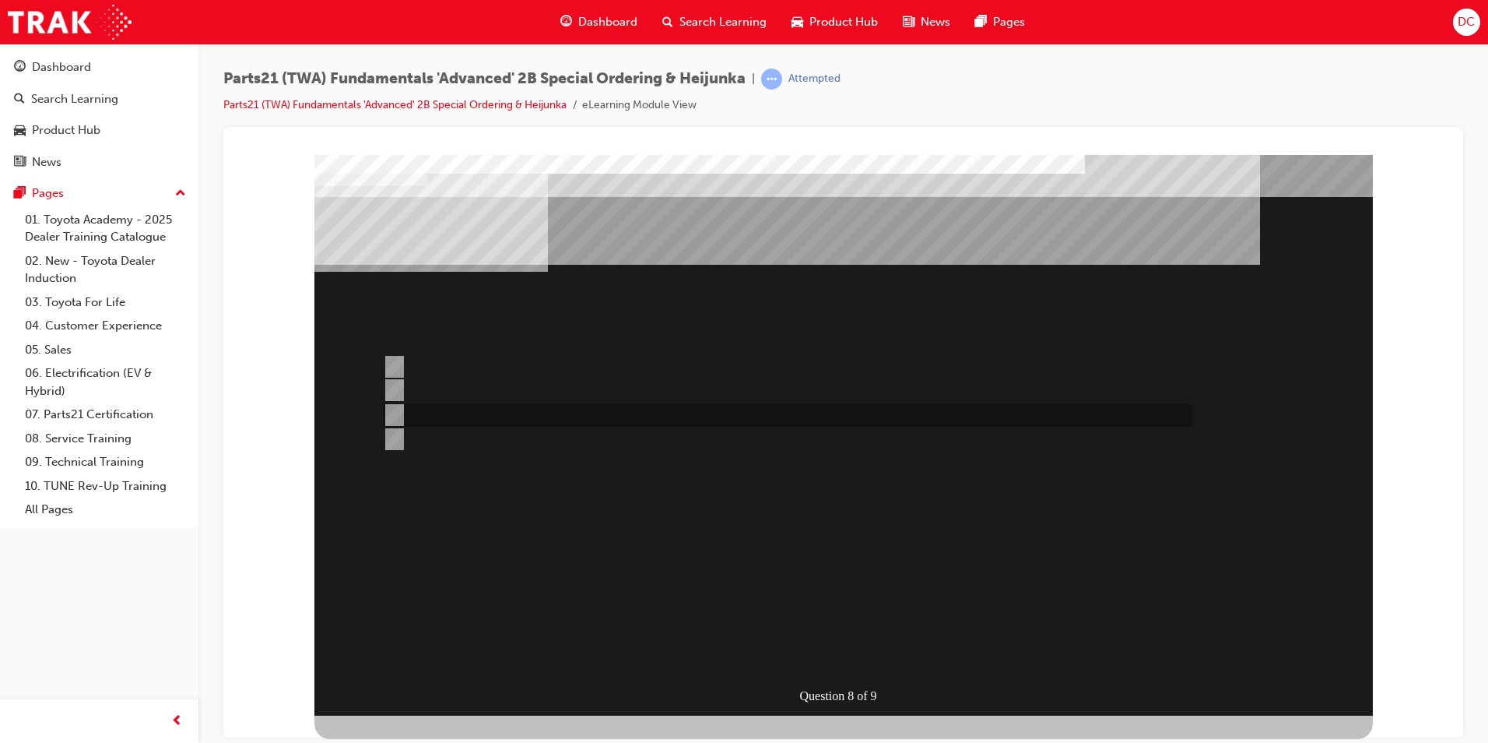
click at [388, 413] on input "Contact the Dealer in question and order directly" at bounding box center [391, 414] width 17 height 17
radio input "true"
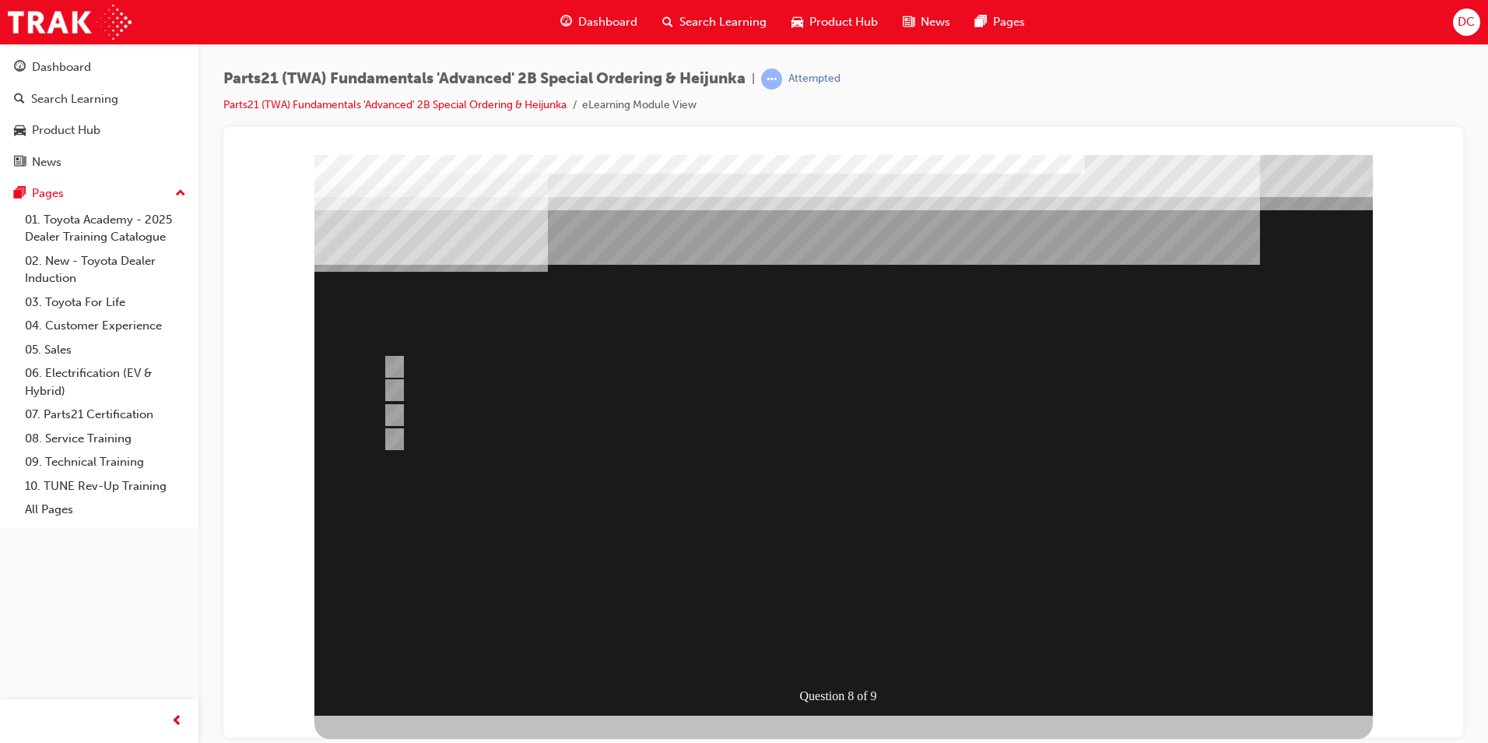
click at [825, 648] on div at bounding box center [844, 434] width 1059 height 561
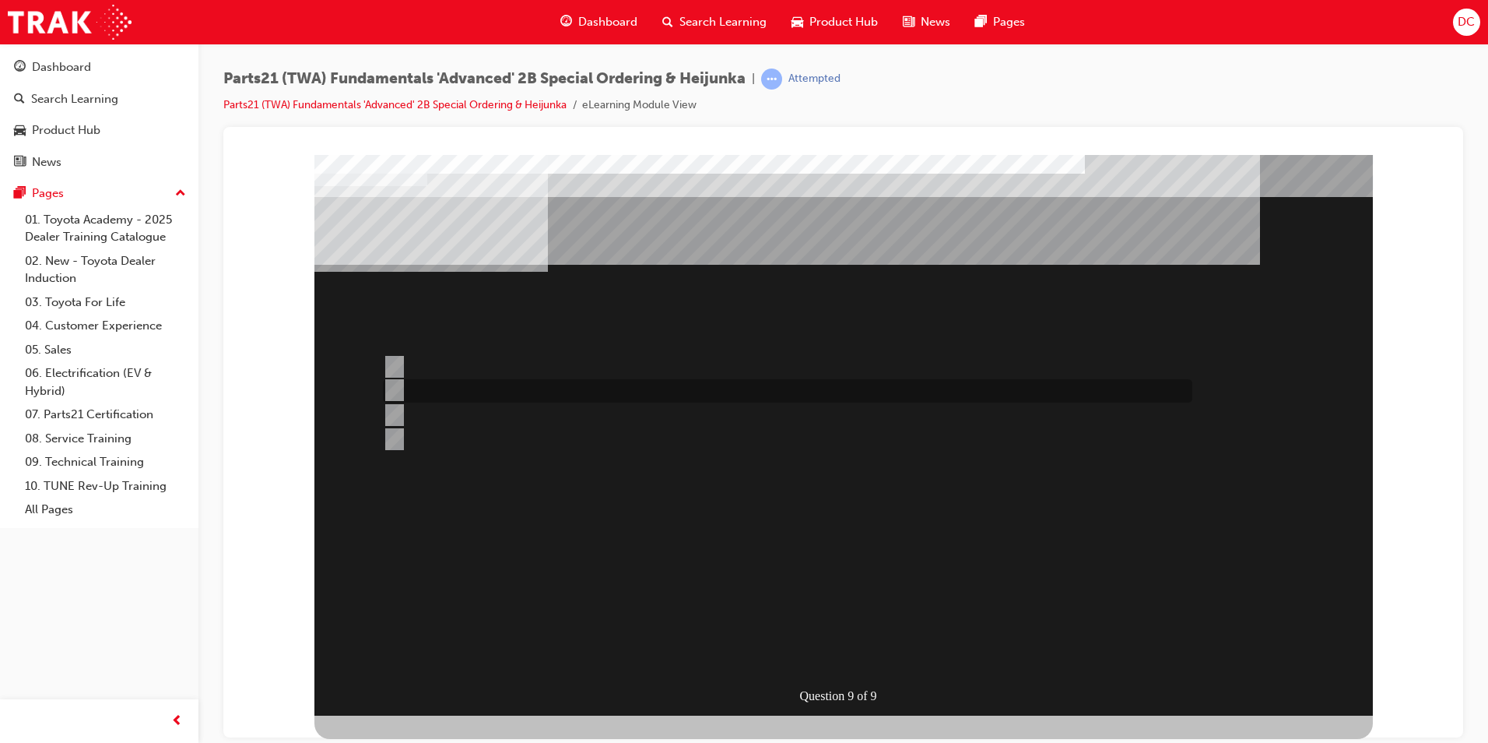
click at [393, 392] on input "Production Smoothing" at bounding box center [391, 389] width 17 height 17
radio input "true"
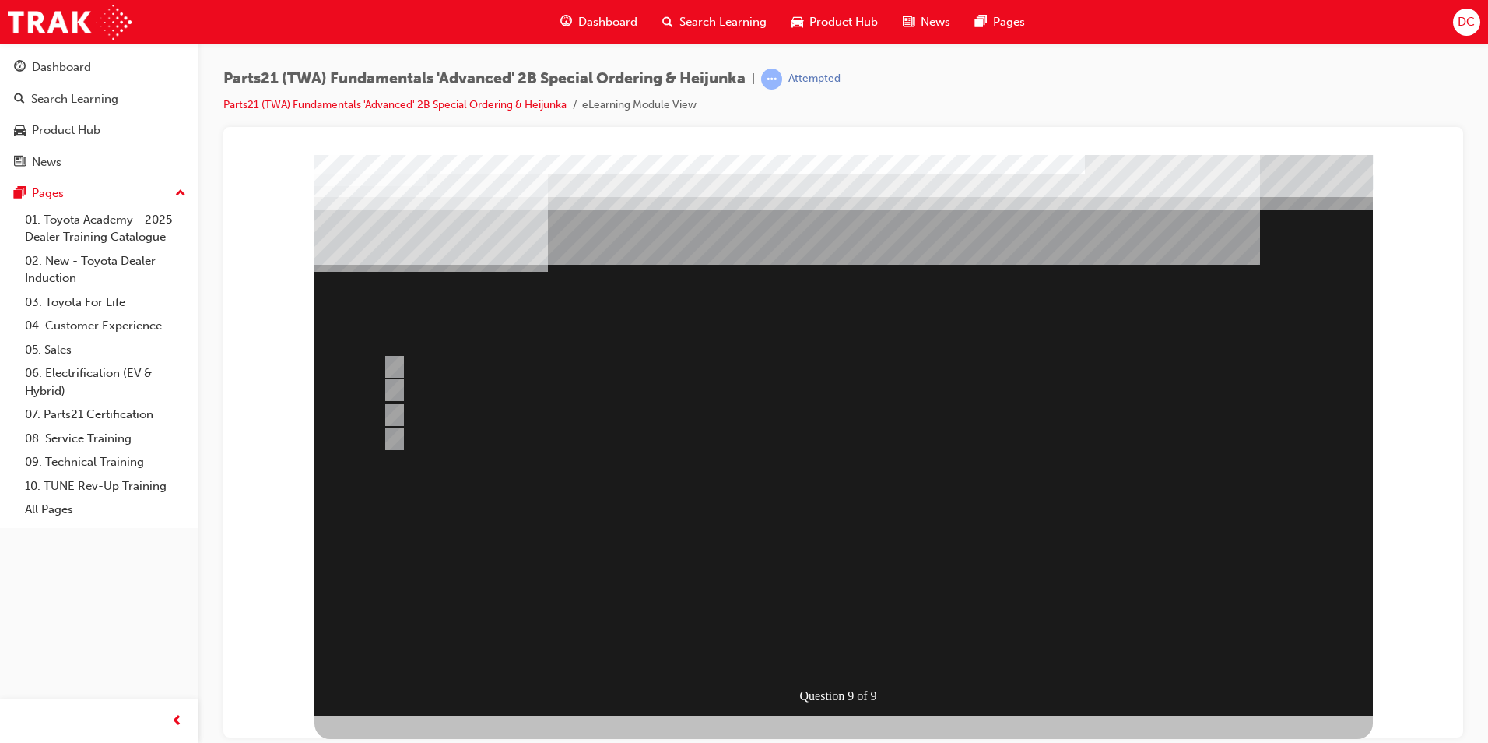
click at [810, 650] on div at bounding box center [844, 434] width 1059 height 561
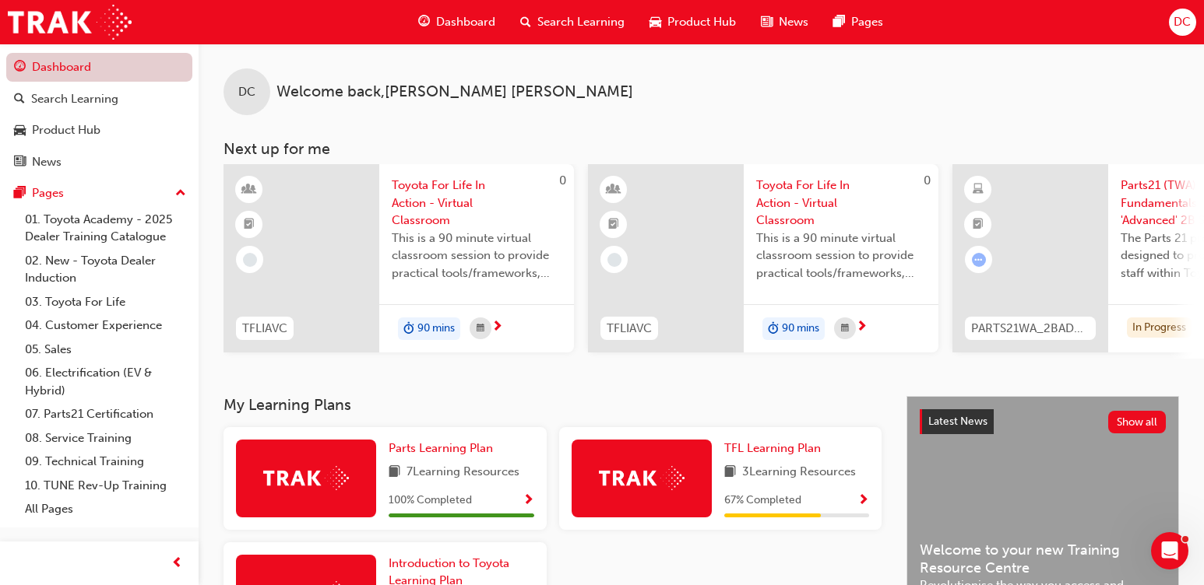
click at [72, 75] on link "Dashboard" at bounding box center [99, 67] width 186 height 29
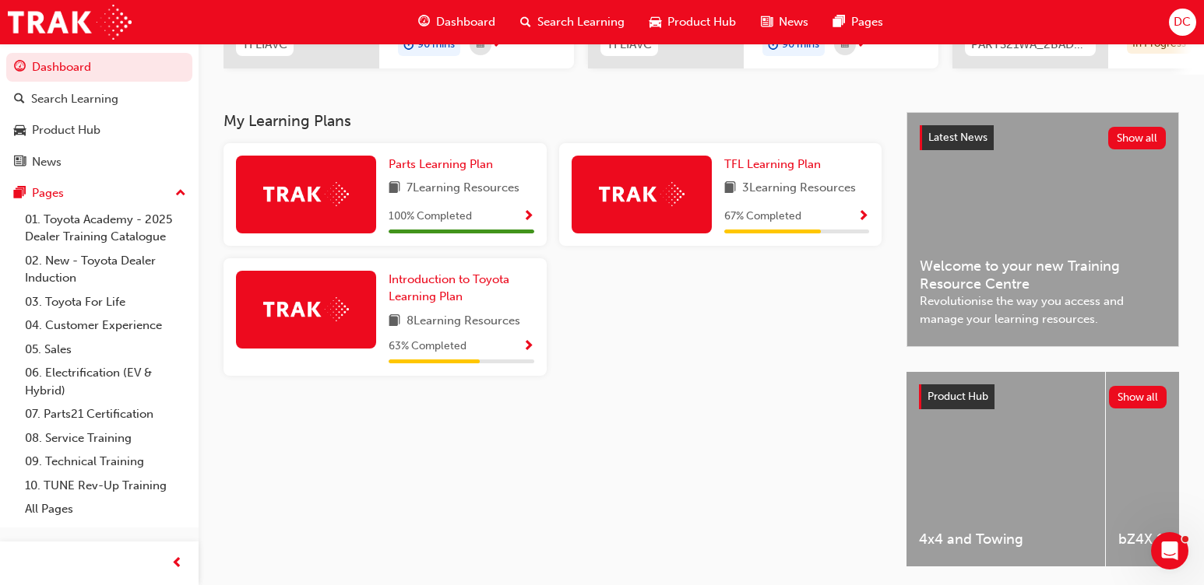
scroll to position [311, 0]
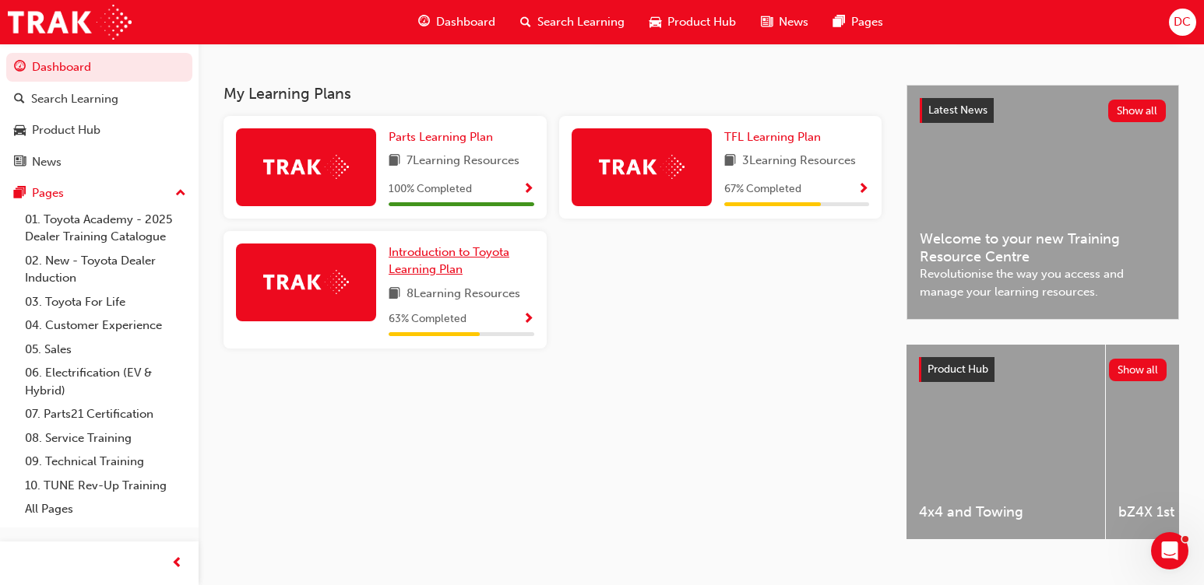
click at [431, 263] on span "Introduction to Toyota Learning Plan" at bounding box center [448, 261] width 121 height 32
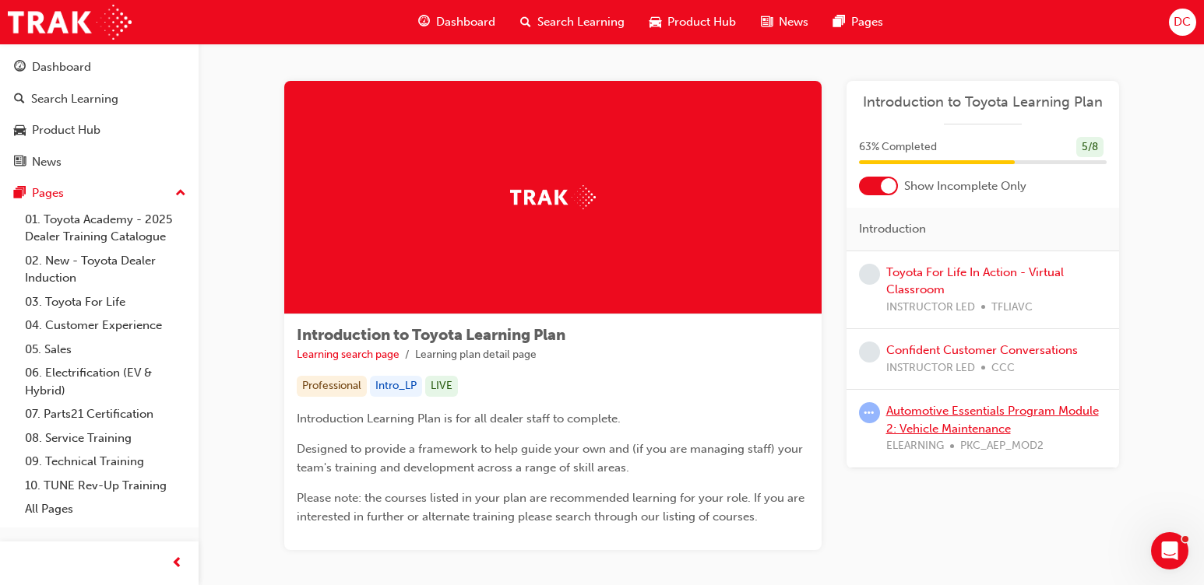
click at [911, 415] on link "Automotive Essentials Program Module 2: Vehicle Maintenance" at bounding box center [992, 420] width 213 height 32
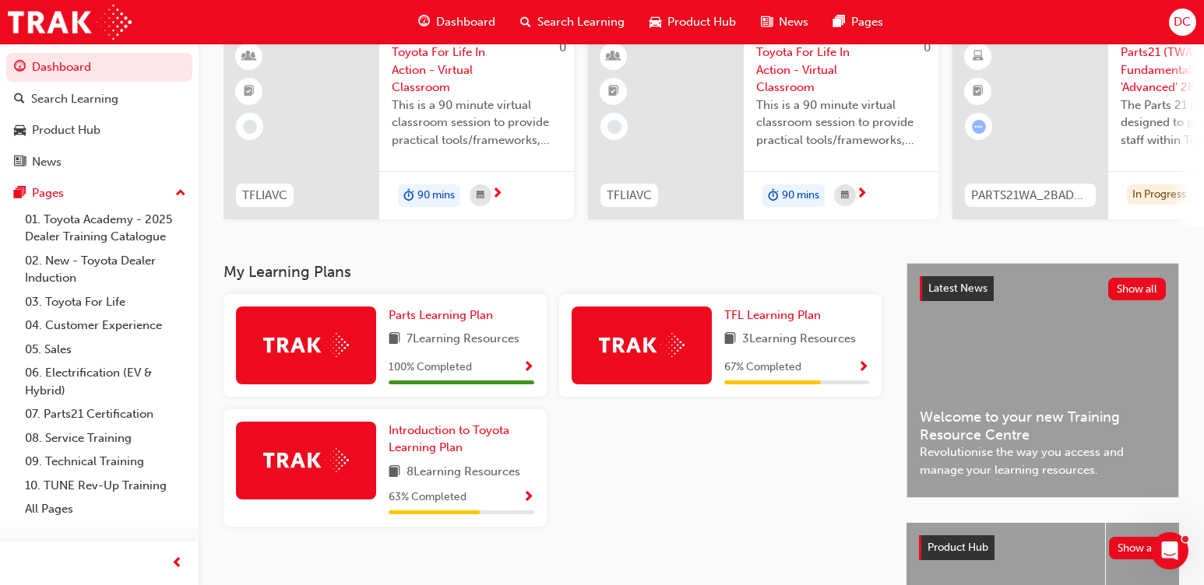
scroll to position [167, 0]
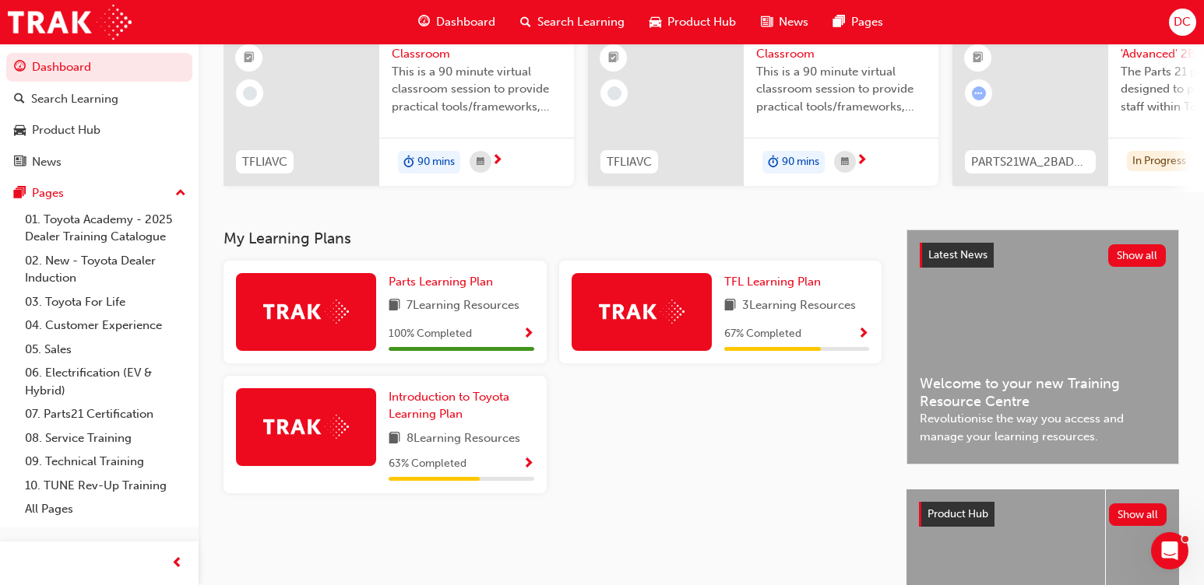
click at [606, 313] on img at bounding box center [642, 312] width 86 height 24
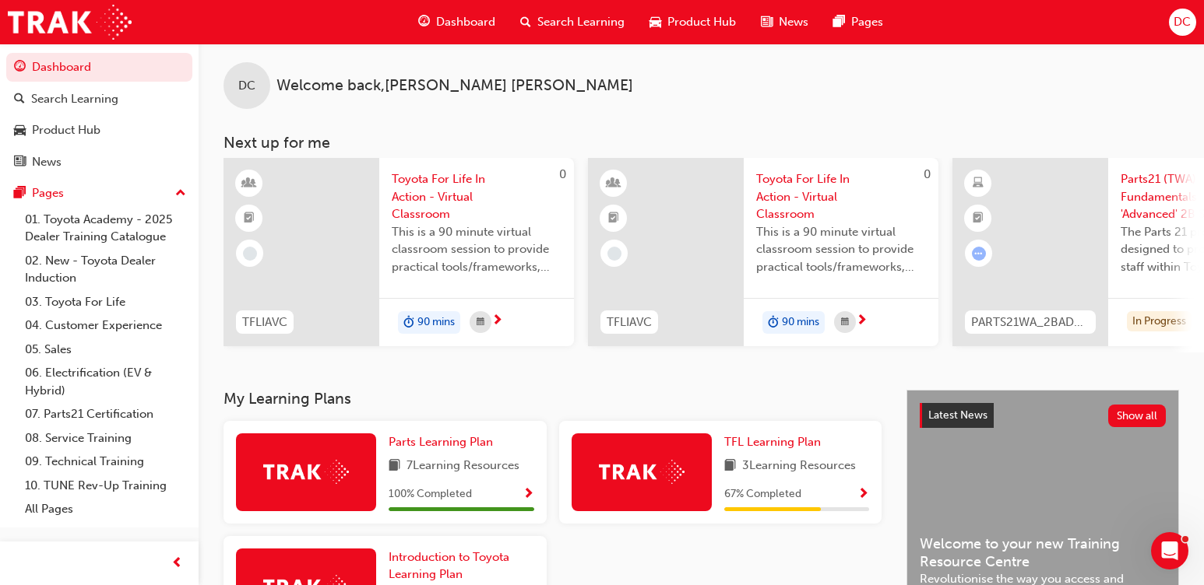
scroll to position [0, 0]
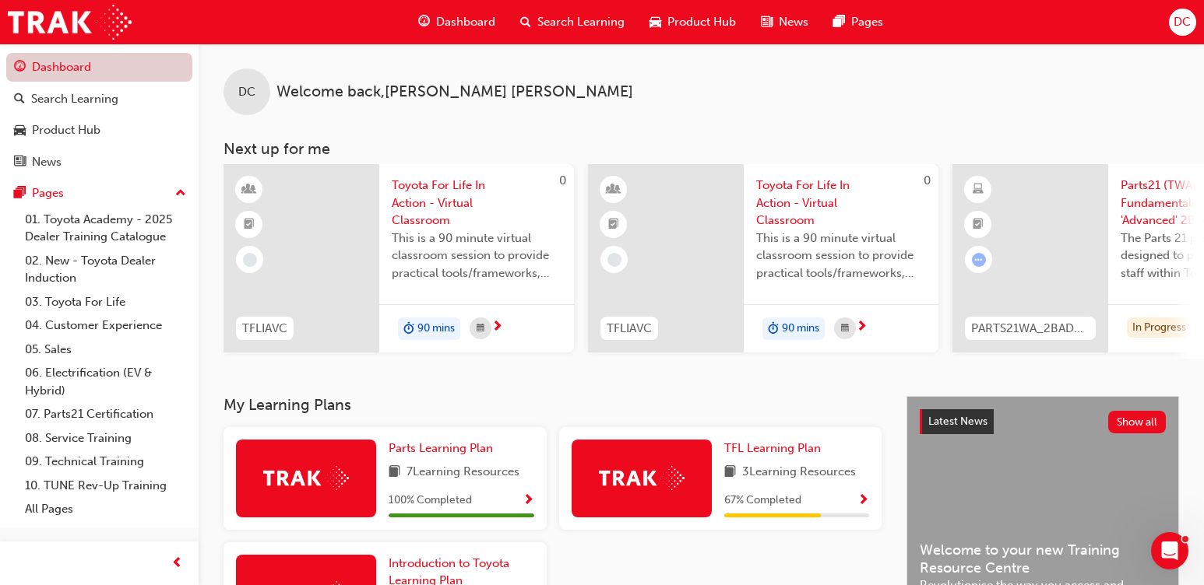
click at [37, 65] on link "Dashboard" at bounding box center [99, 67] width 186 height 29
click at [183, 12] on div "Dashboard Search Learning Product Hub News Pages DC" at bounding box center [602, 22] width 1204 height 44
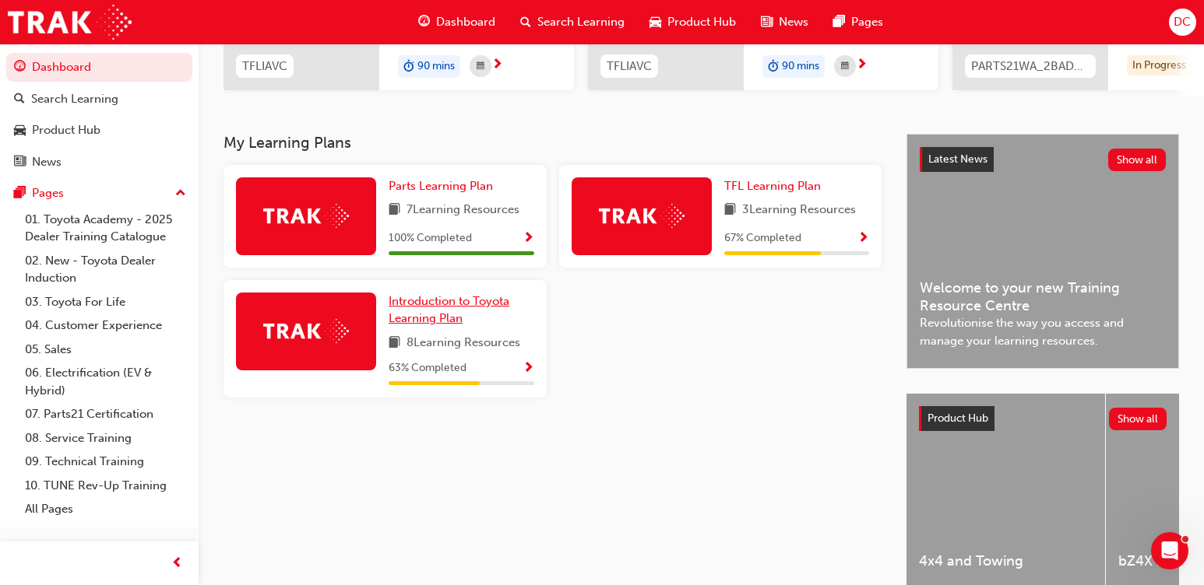
scroll to position [311, 0]
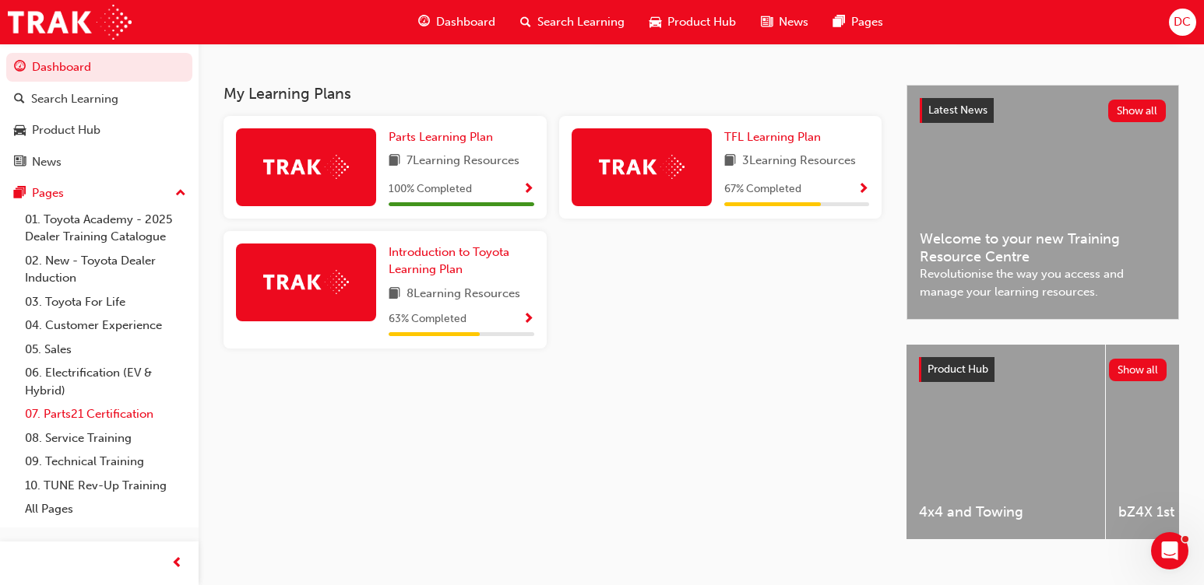
click at [91, 413] on link "07. Parts21 Certification" at bounding box center [106, 414] width 174 height 24
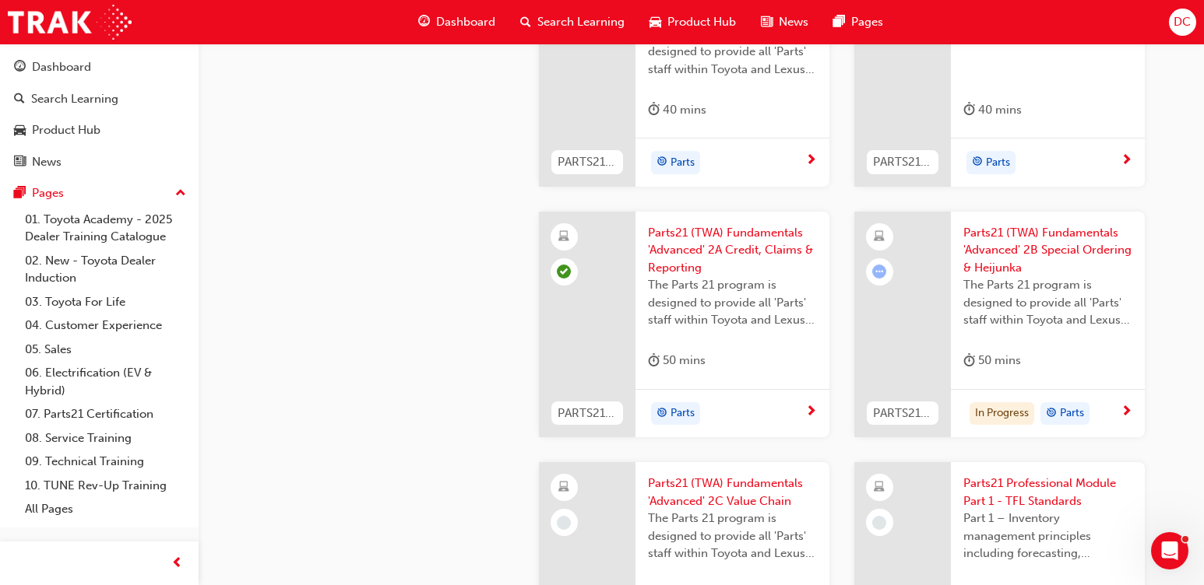
scroll to position [1946, 0]
